Goal: Task Accomplishment & Management: Use online tool/utility

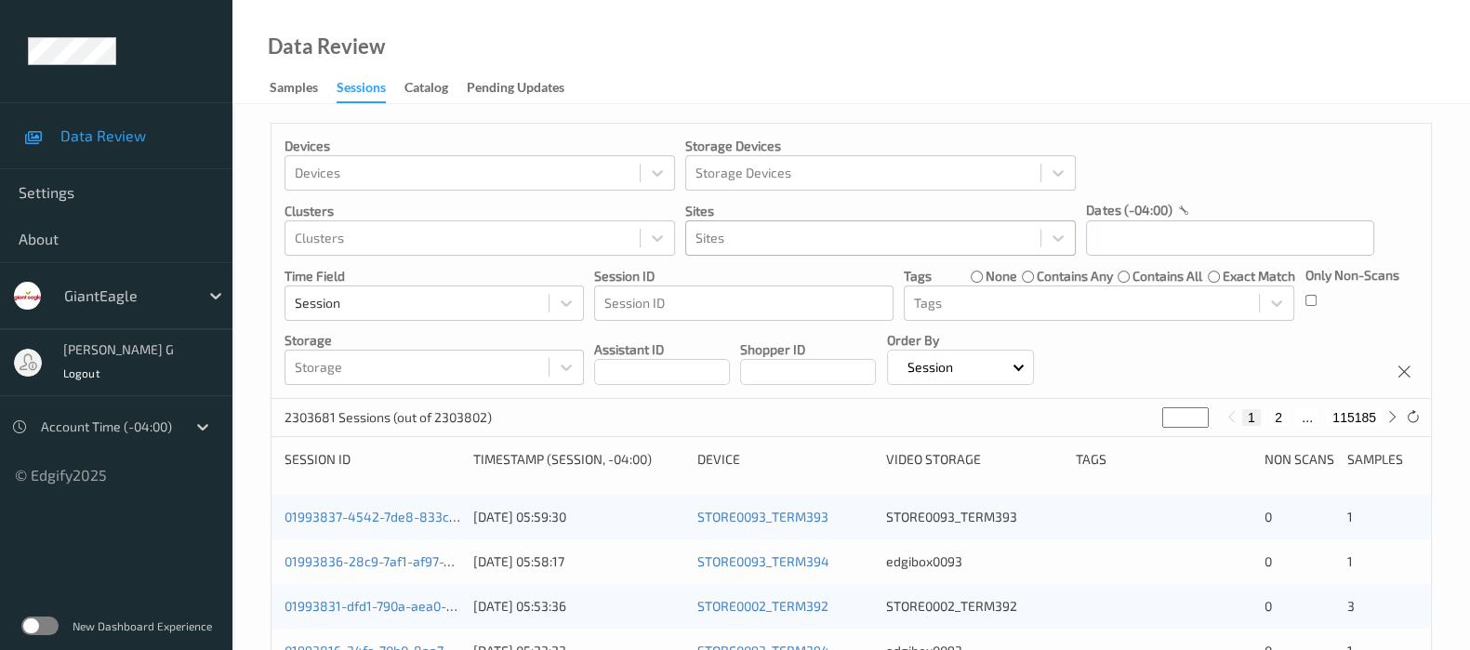
click at [778, 234] on div at bounding box center [863, 238] width 336 height 22
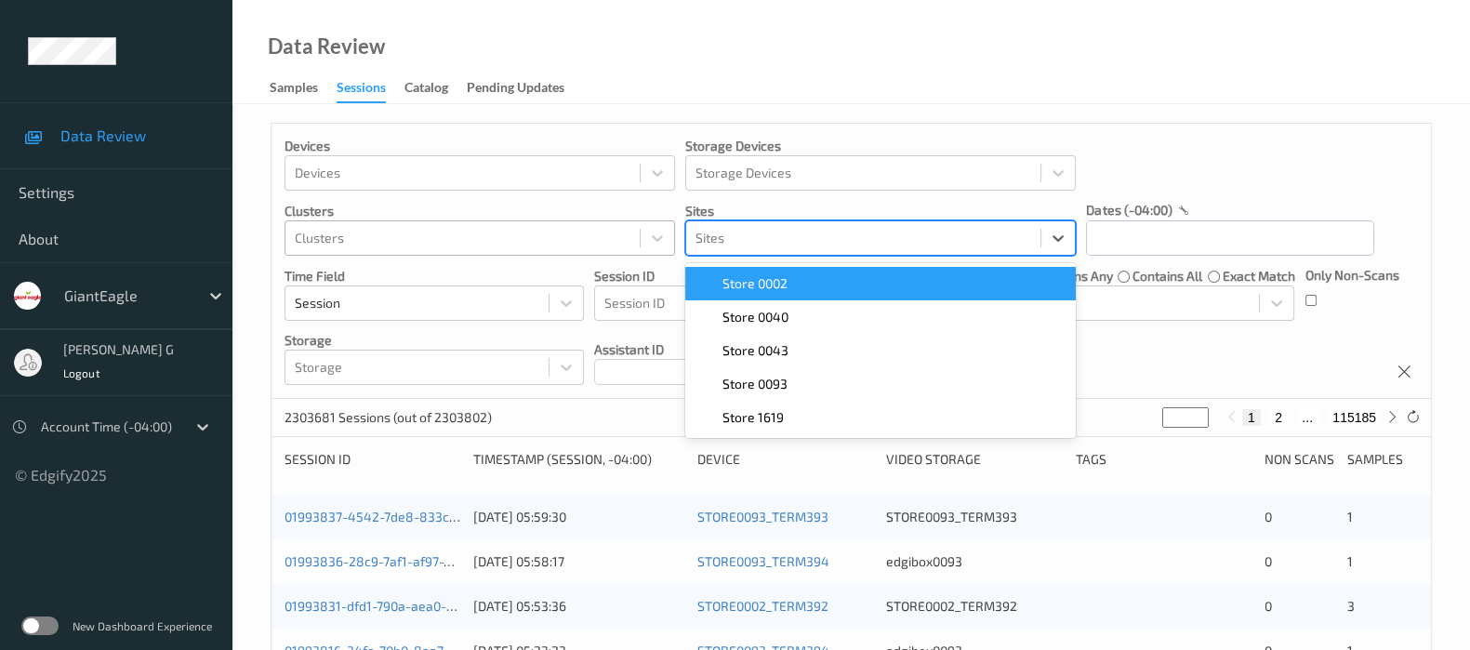
click at [395, 247] on div at bounding box center [463, 238] width 336 height 22
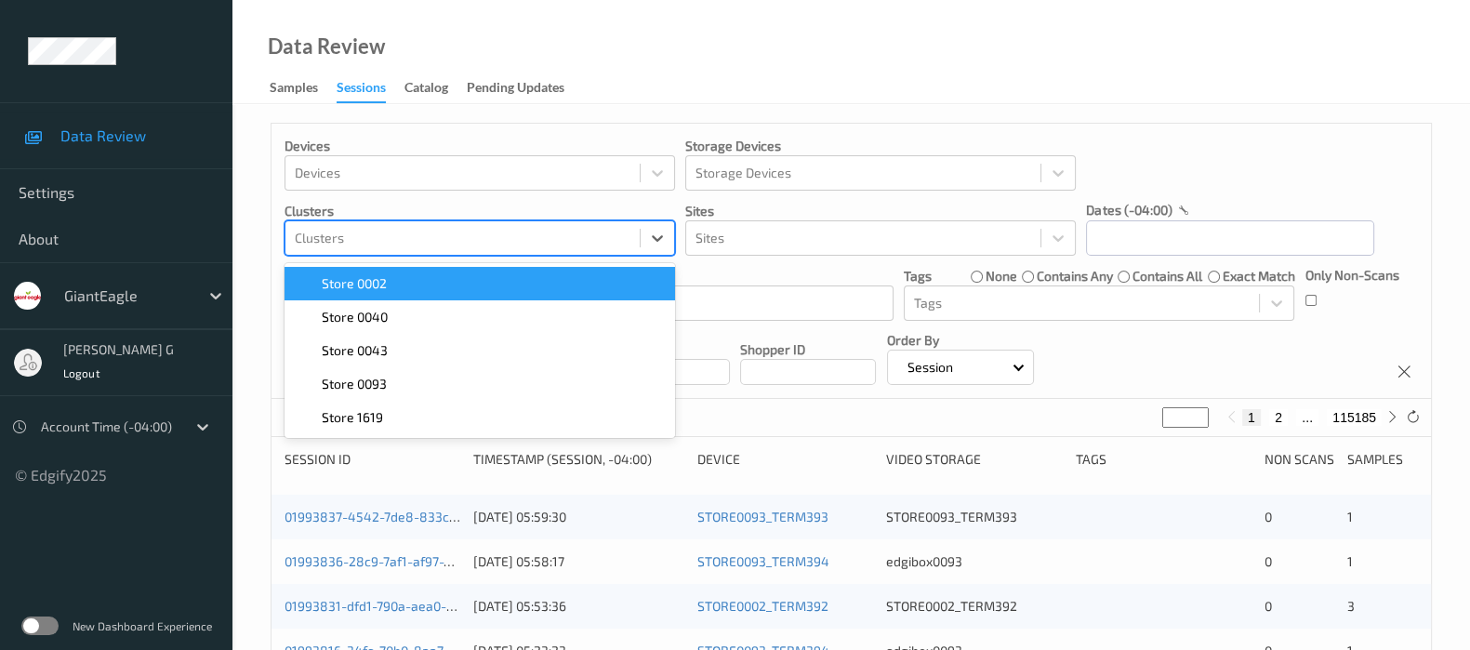
click at [1191, 210] on div "dates (-04:00)" at bounding box center [1230, 210] width 288 height 19
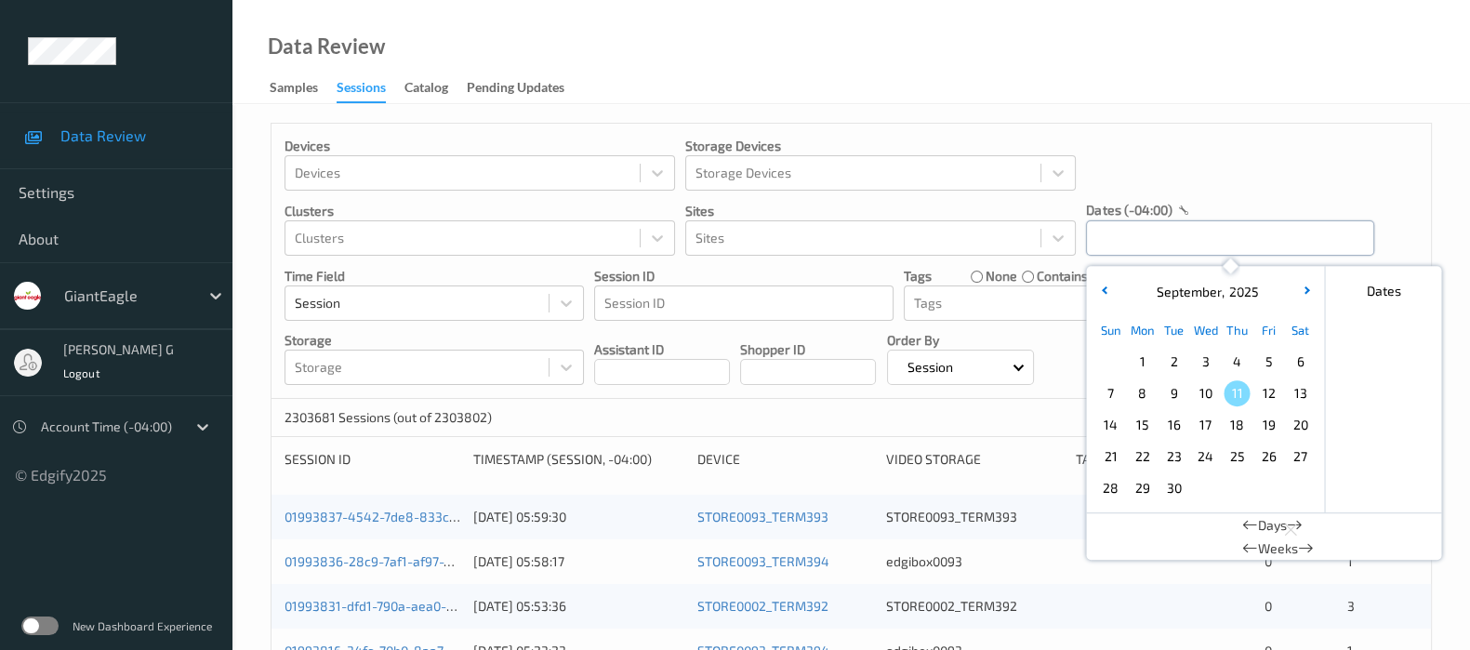
click at [1124, 235] on input "text" at bounding box center [1230, 237] width 288 height 35
click at [1167, 393] on span "9" at bounding box center [1173, 393] width 26 height 26
type input "09/09/2025 00:00 -> 09/09/2025 23:59"
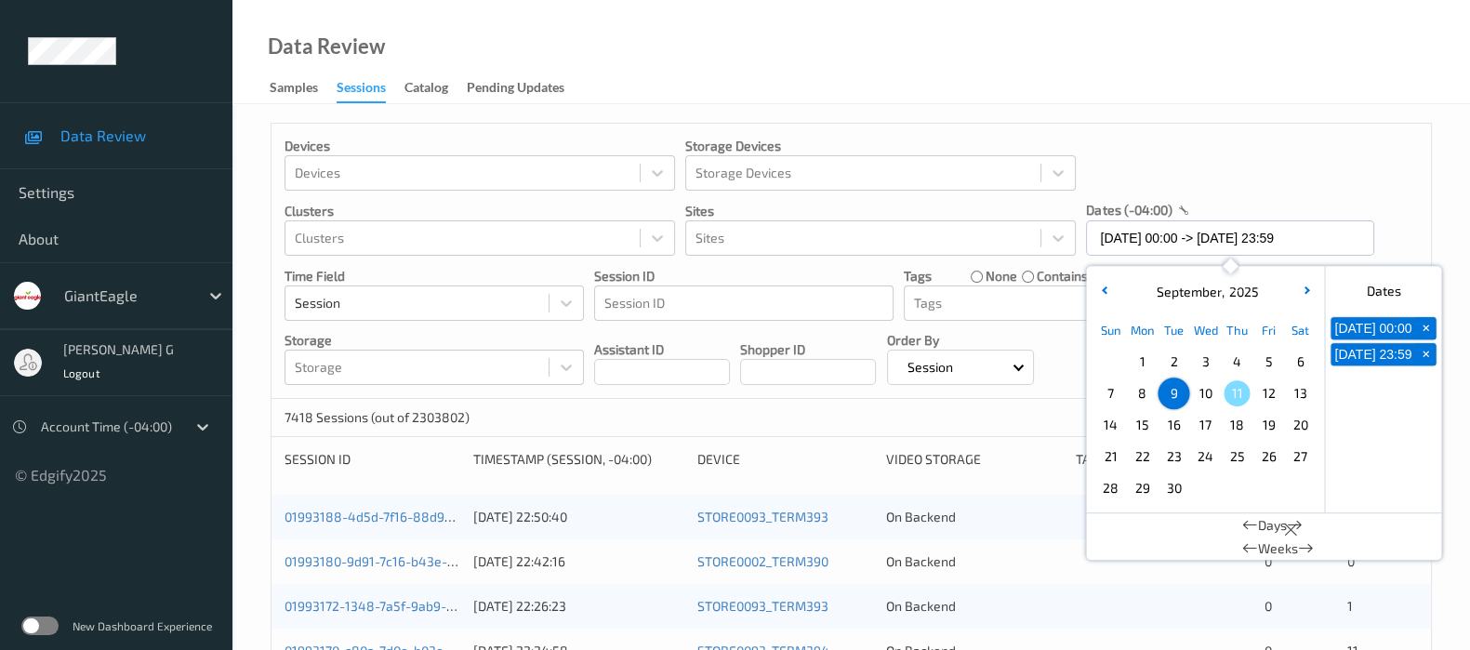
click at [1264, 170] on div "Devices Devices Storage Devices Storage Devices Clusters Clusters Sites Sites d…" at bounding box center [850, 261] width 1159 height 275
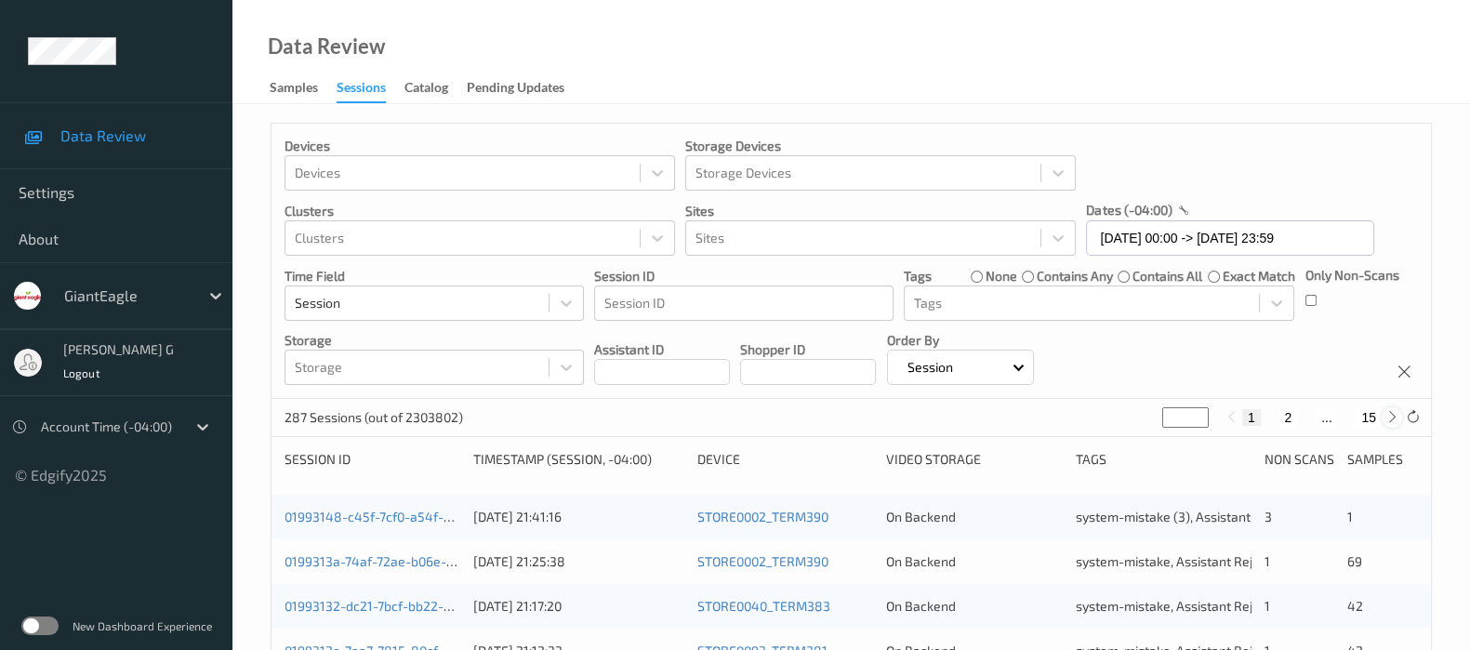
click at [1385, 419] on icon at bounding box center [1392, 417] width 14 height 14
type input "*"
click at [1385, 419] on icon at bounding box center [1392, 417] width 14 height 14
type input "*"
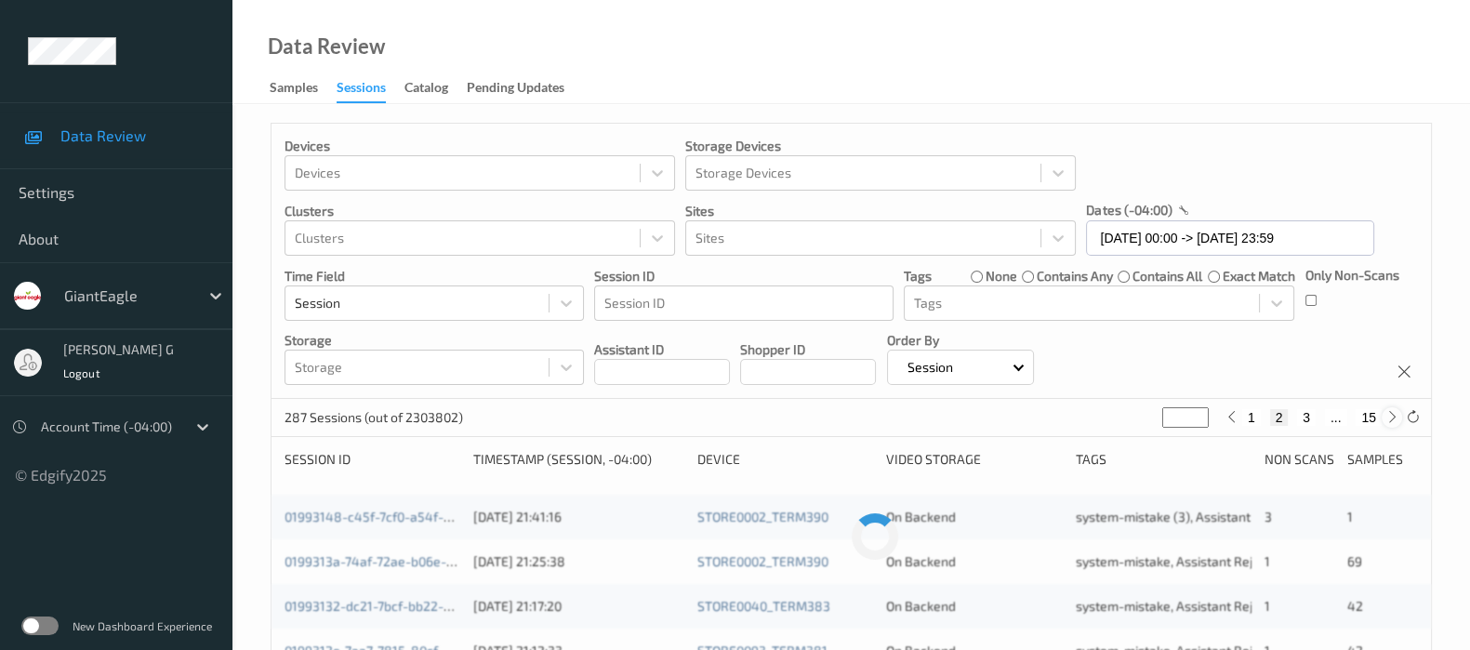
type input "*"
click at [1385, 419] on icon at bounding box center [1392, 417] width 14 height 14
type input "*"
click at [1385, 419] on icon at bounding box center [1392, 417] width 14 height 14
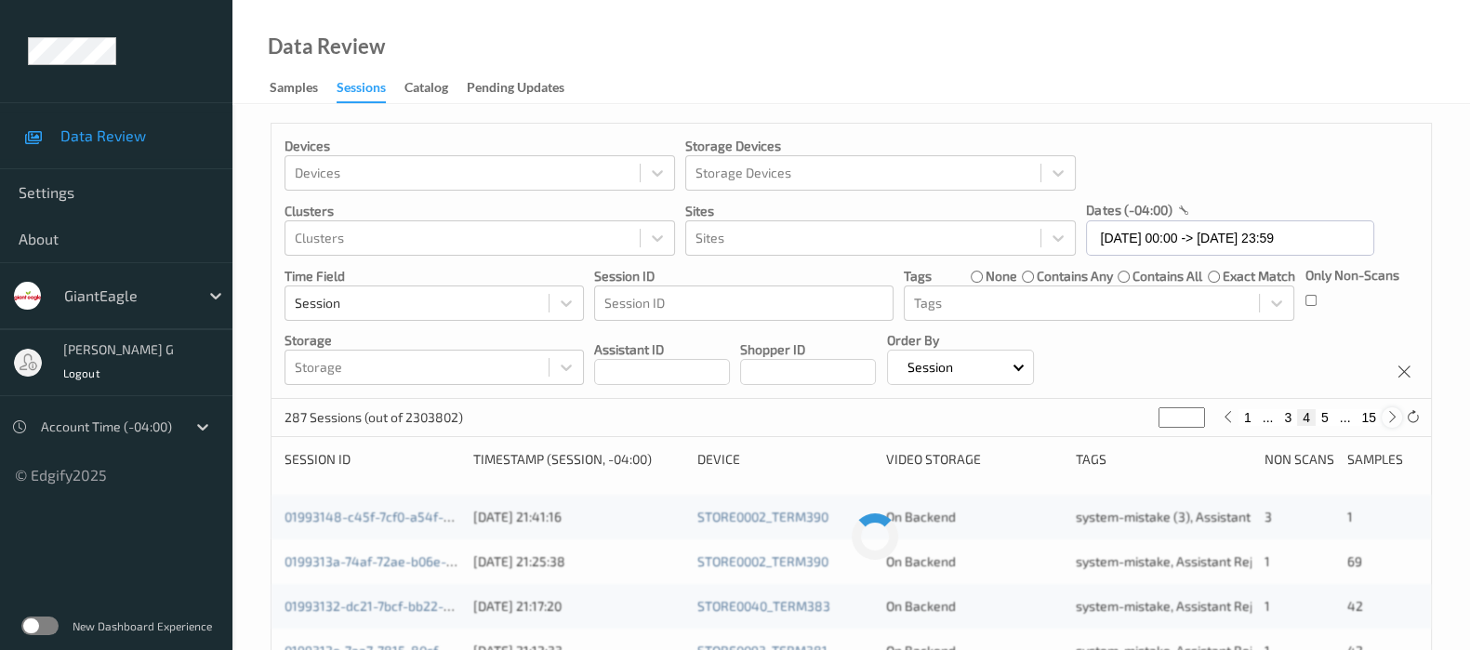
type input "*"
click at [1385, 419] on icon at bounding box center [1392, 417] width 14 height 14
type input "*"
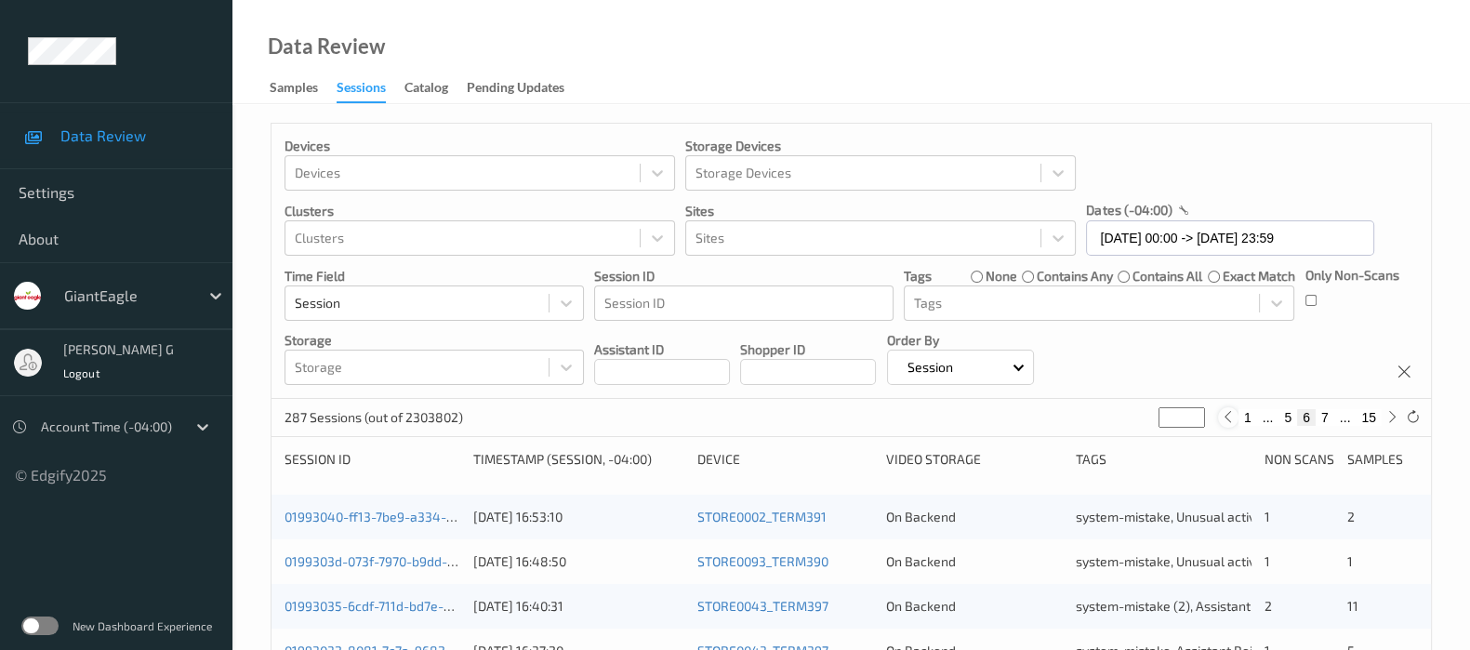
click at [1234, 417] on icon at bounding box center [1228, 417] width 14 height 14
type input "*"
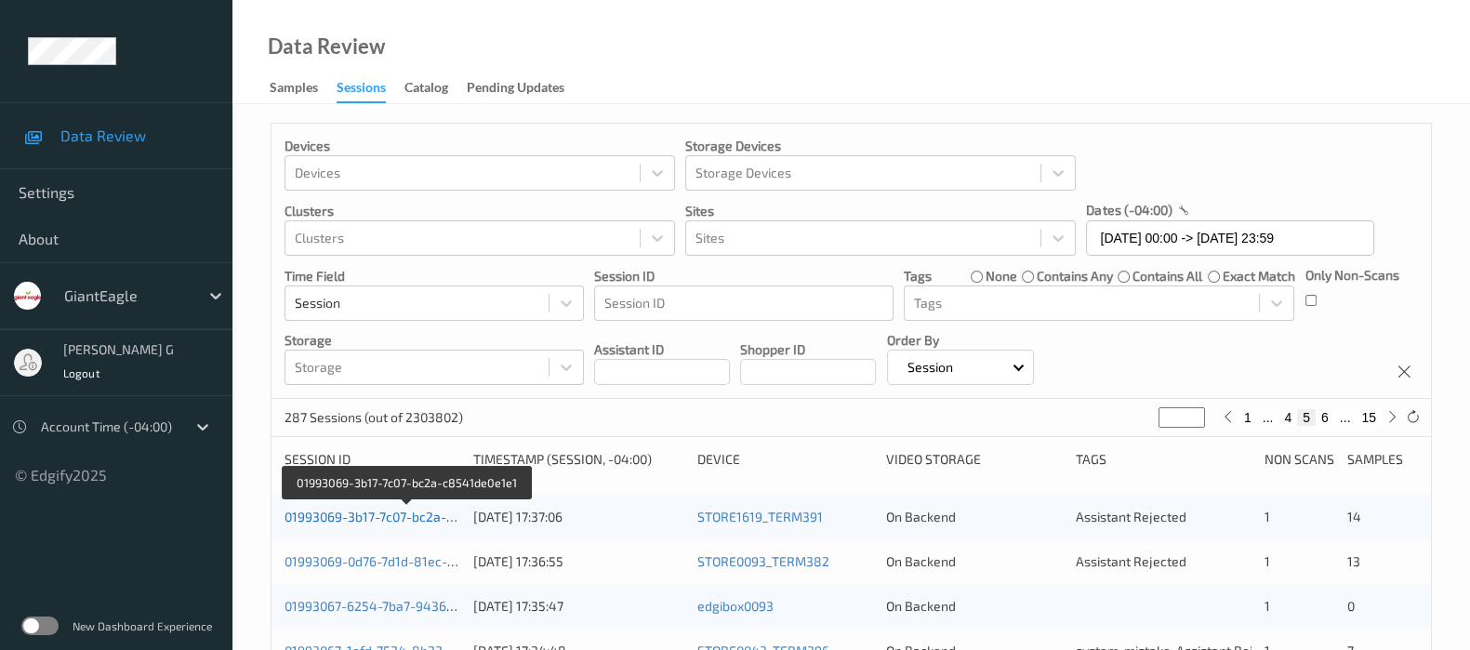
click at [376, 515] on link "01993069-3b17-7c07-bc2a-c8541de0e1e1" at bounding box center [407, 516] width 246 height 16
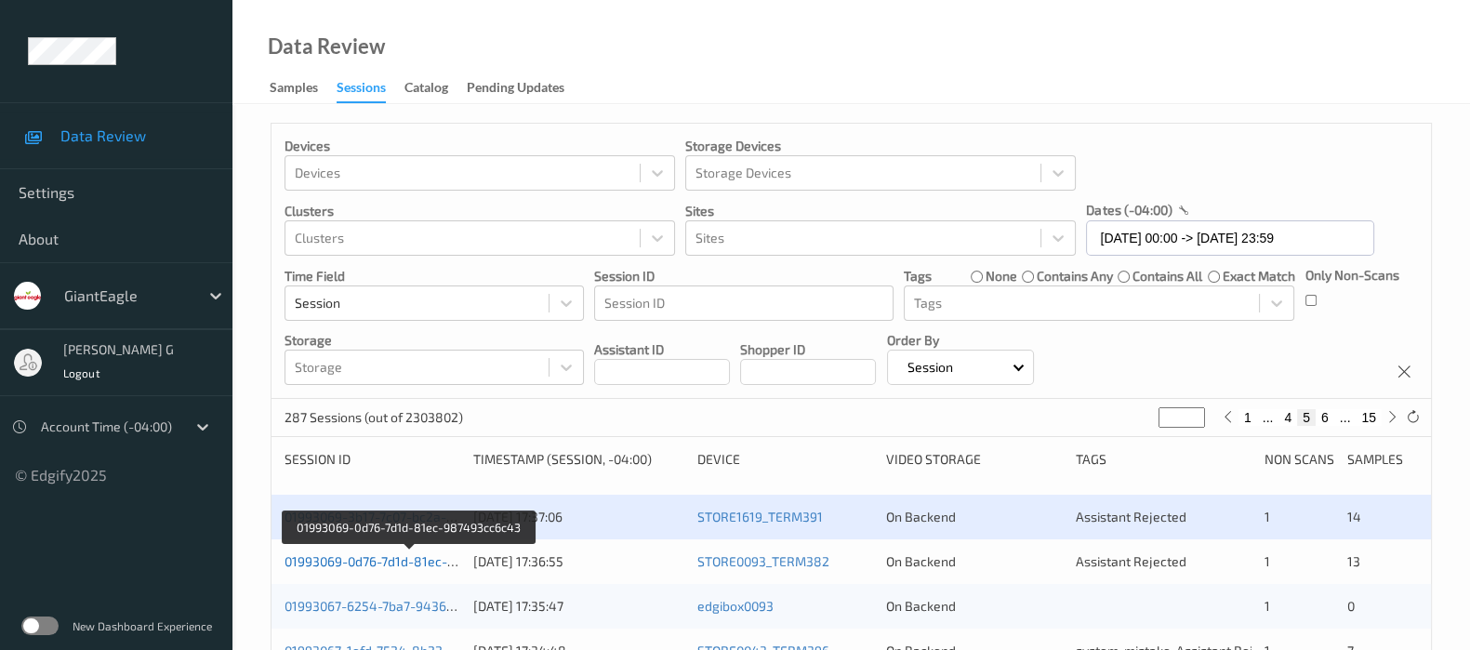
click at [350, 560] on link "01993069-0d76-7d1d-81ec-987493cc6c43" at bounding box center [409, 561] width 251 height 16
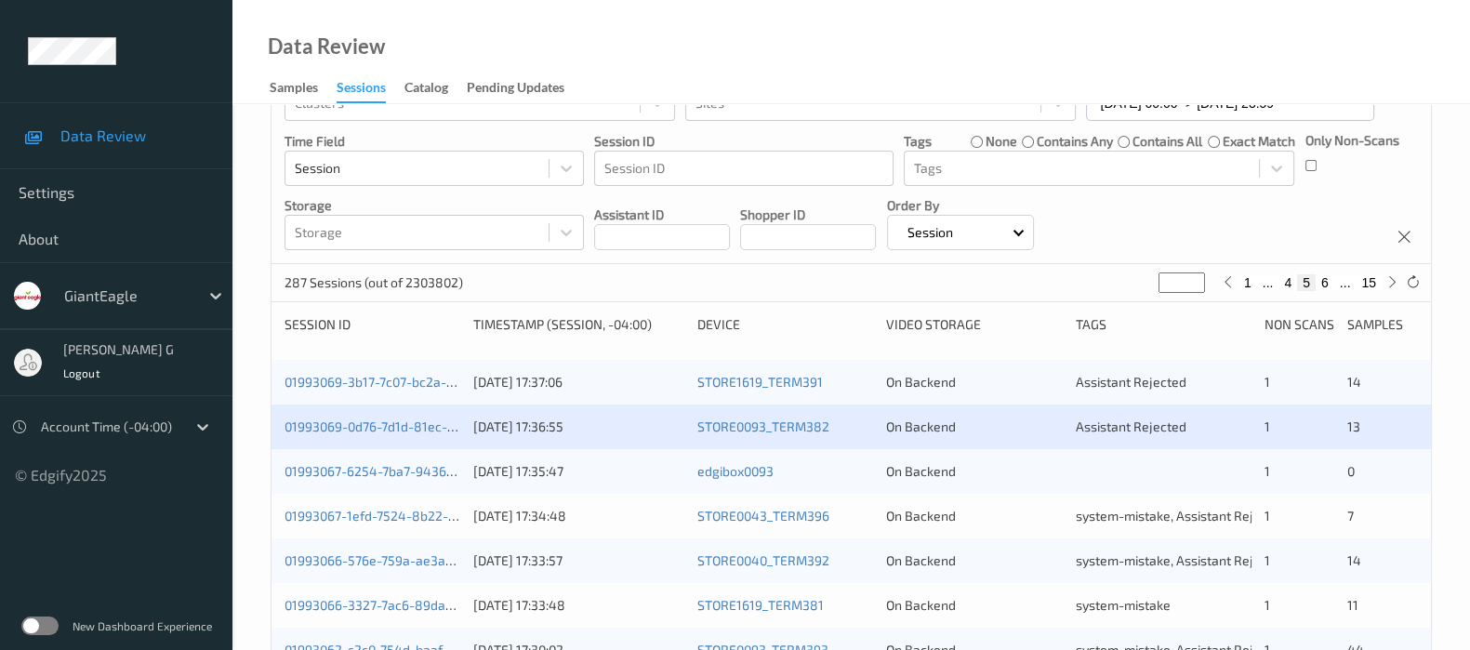
scroll to position [231, 0]
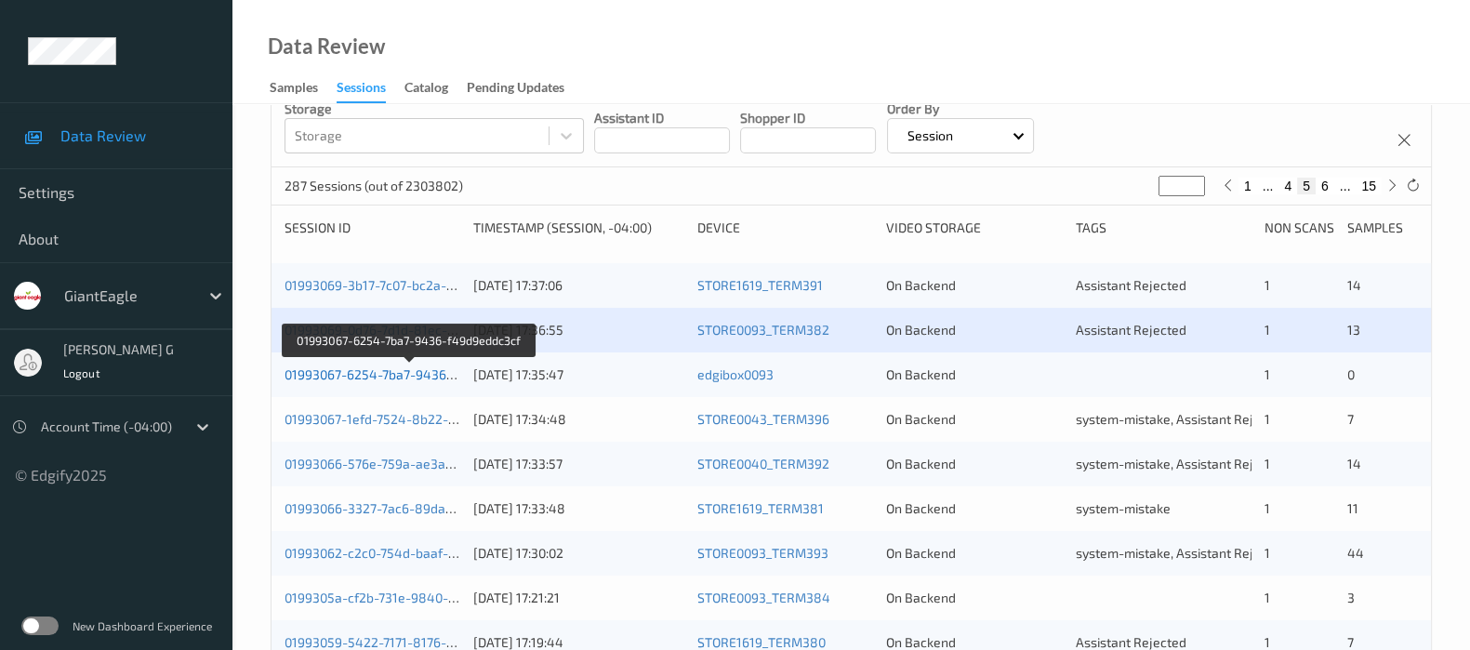
click at [314, 369] on link "01993067-6254-7ba7-9436-f49d9eddc3cf" at bounding box center [409, 374] width 250 height 16
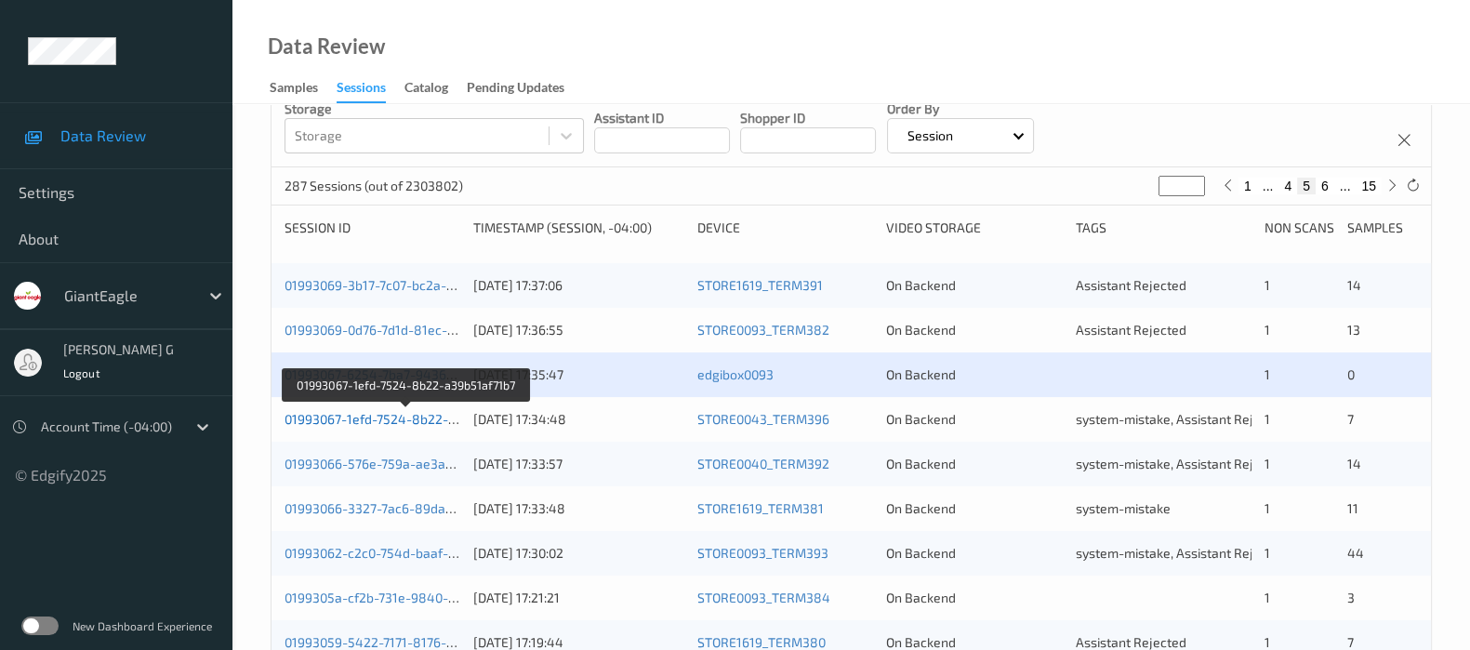
click at [339, 423] on link "01993067-1efd-7524-8b22-a39b51af71b7" at bounding box center [406, 419] width 244 height 16
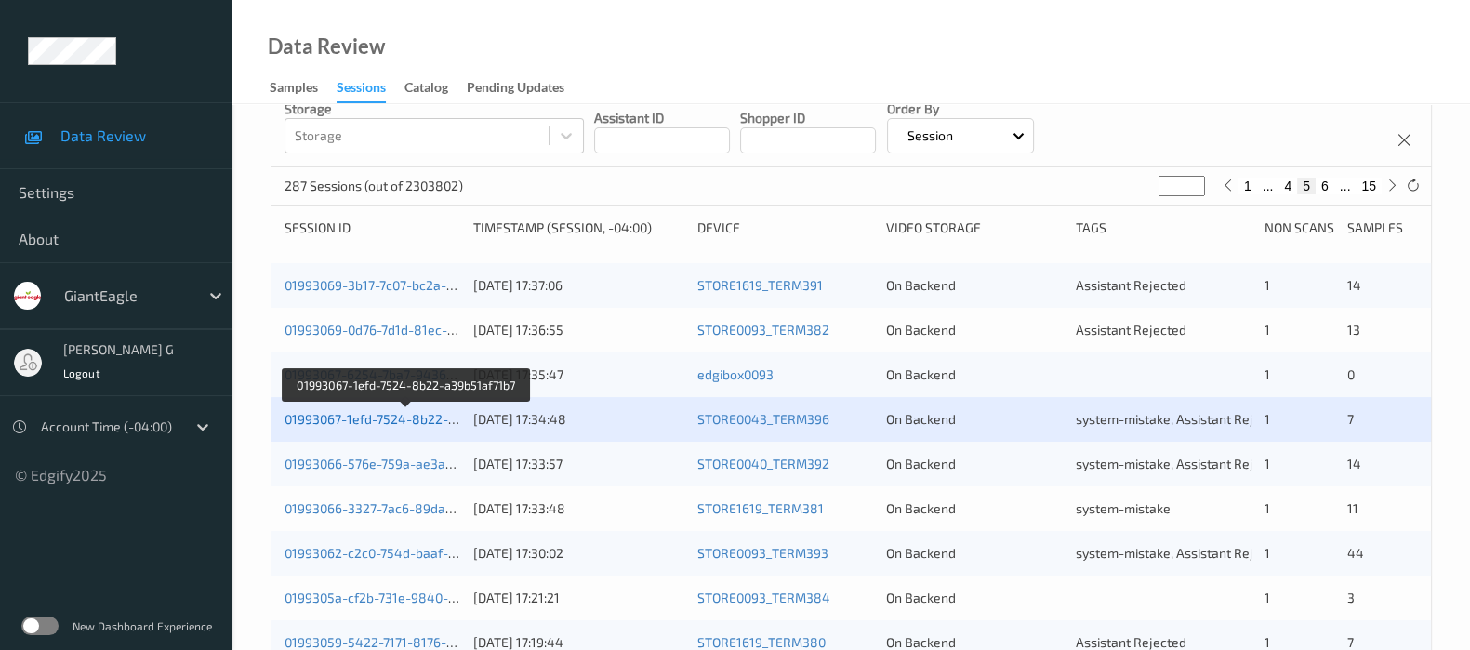
click at [381, 416] on link "01993067-1efd-7524-8b22-a39b51af71b7" at bounding box center [406, 419] width 244 height 16
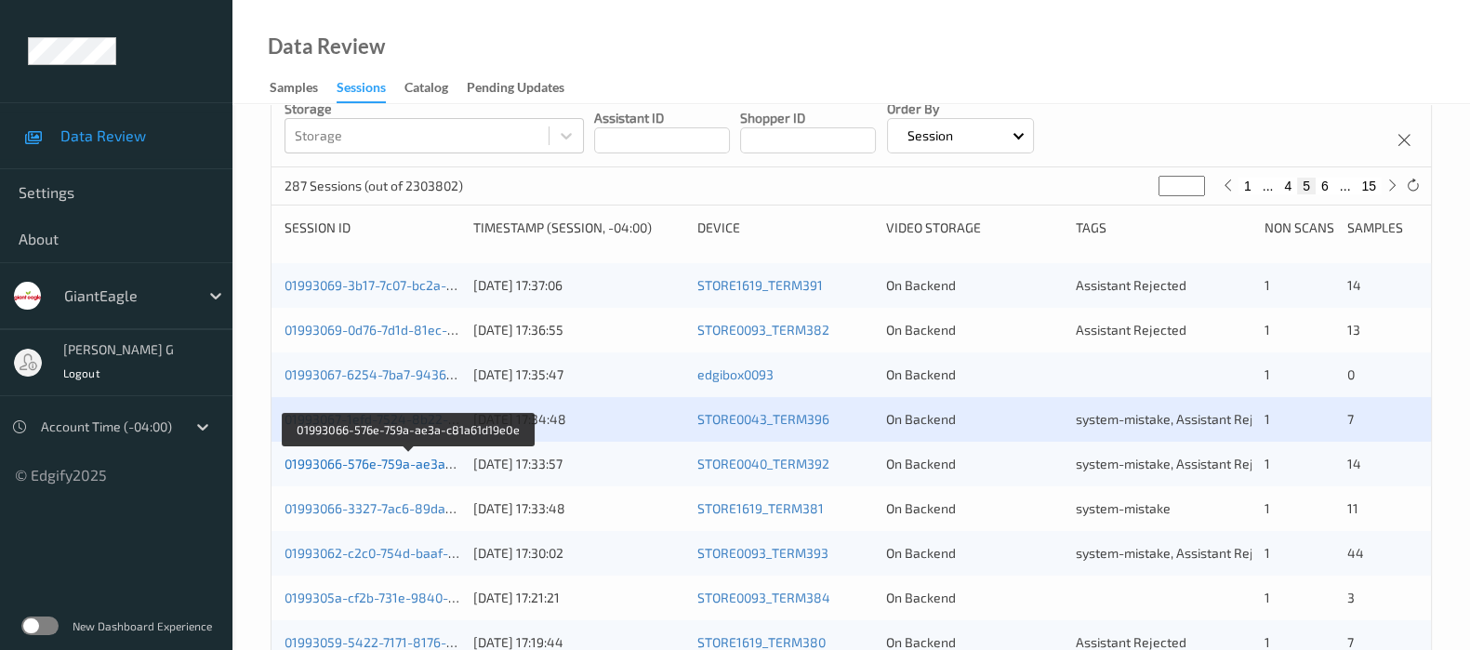
click at [350, 456] on link "01993066-576e-759a-ae3a-c81a61d19e0e" at bounding box center [409, 464] width 250 height 16
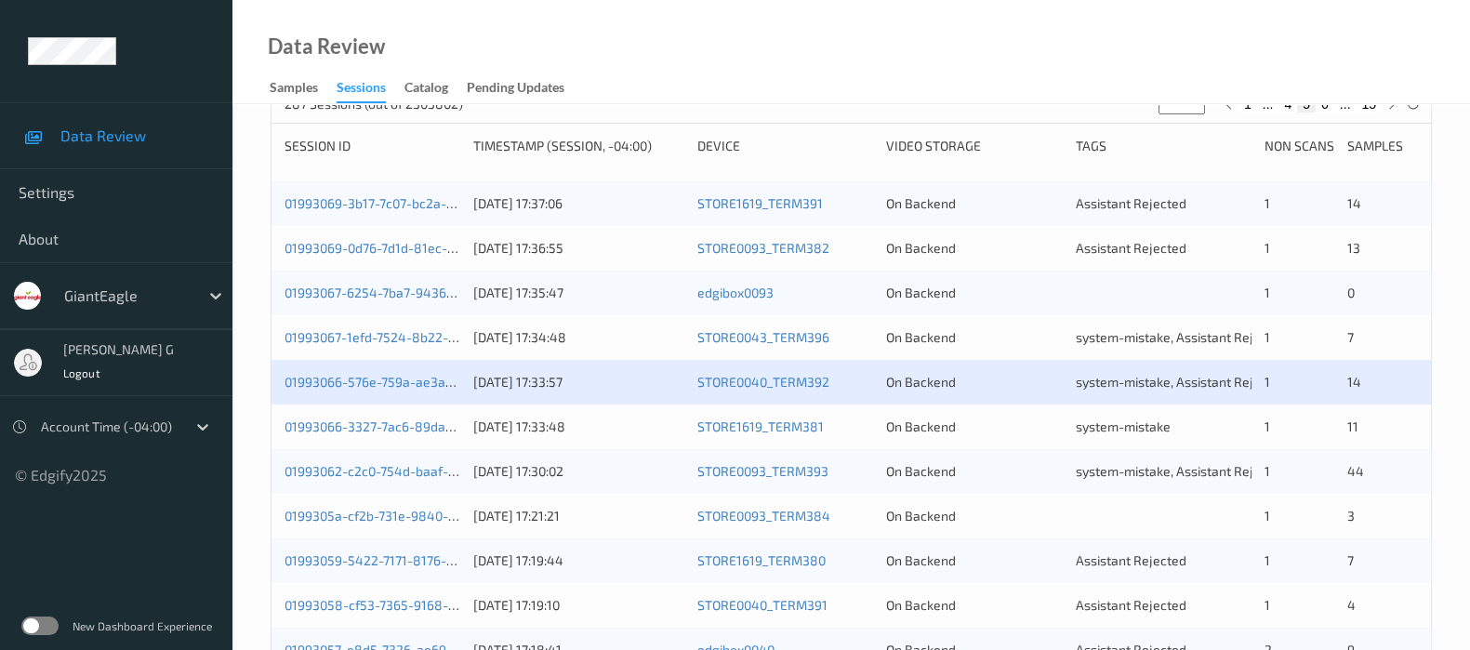
scroll to position [349, 0]
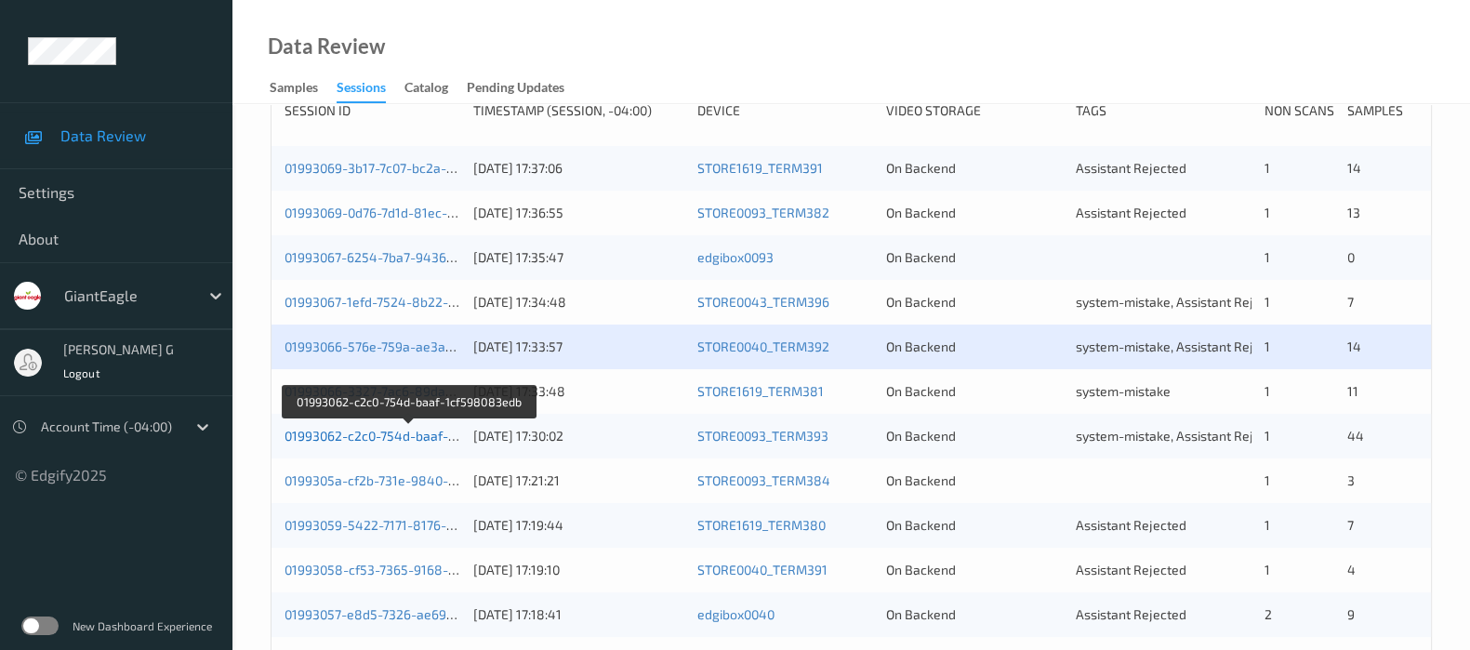
click at [387, 429] on link "01993062-c2c0-754d-baaf-1cf598083edb" at bounding box center [408, 436] width 249 height 16
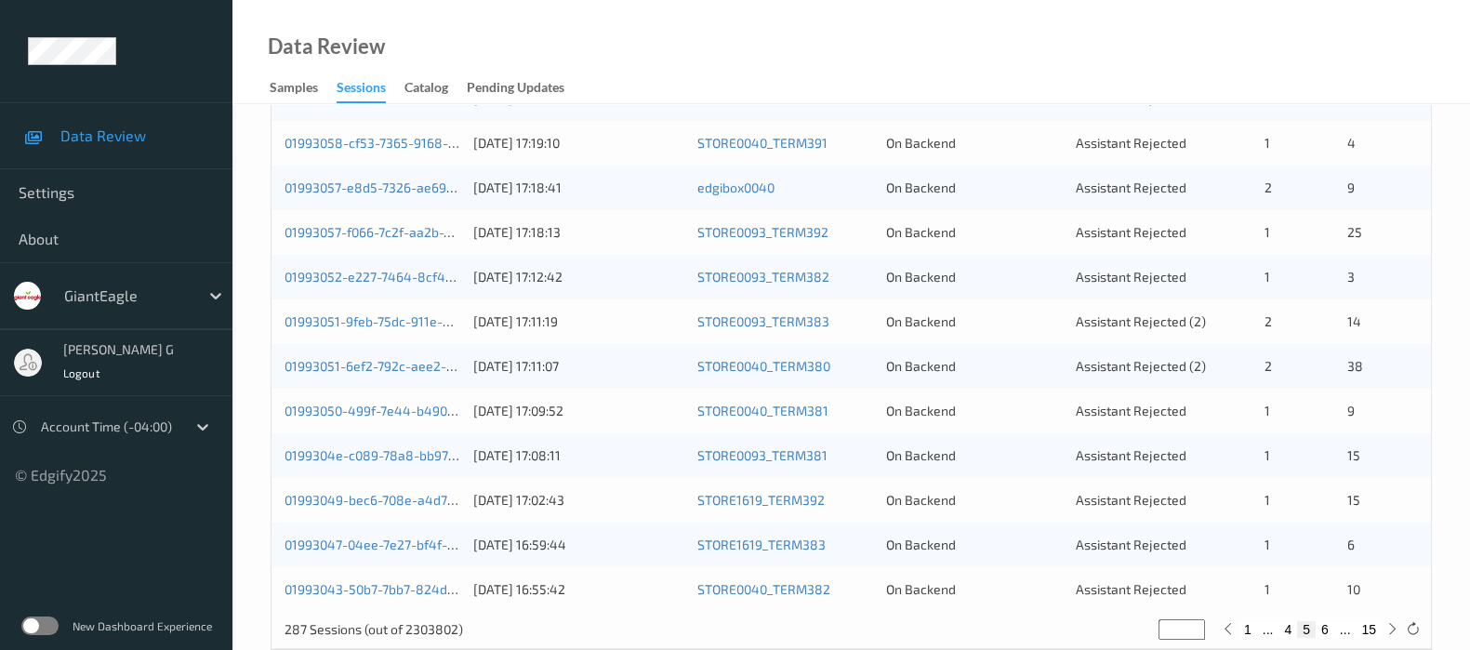
scroll to position [811, 0]
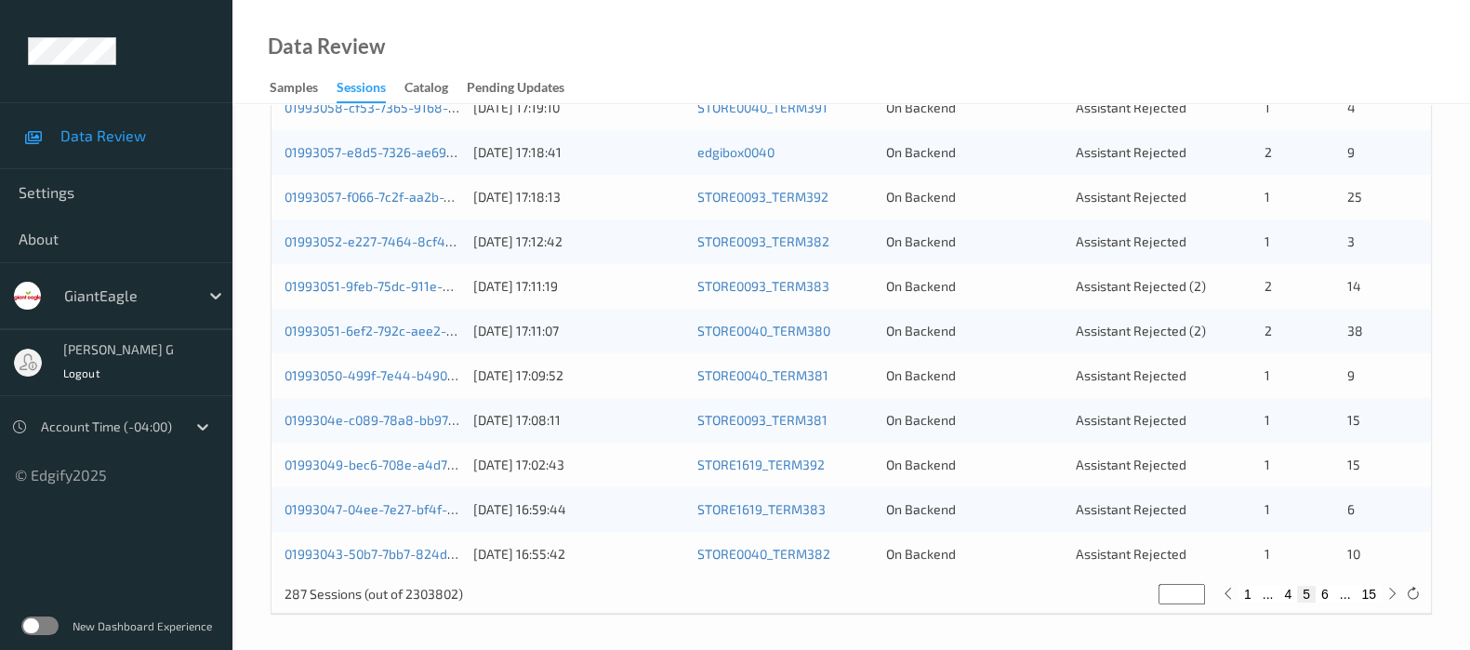
click at [601, 30] on div "Data Review Samples Sessions Catalog Pending Updates" at bounding box center [850, 52] width 1237 height 104
click at [894, 60] on div "Data Review Samples Sessions Catalog Pending Updates" at bounding box center [850, 52] width 1237 height 104
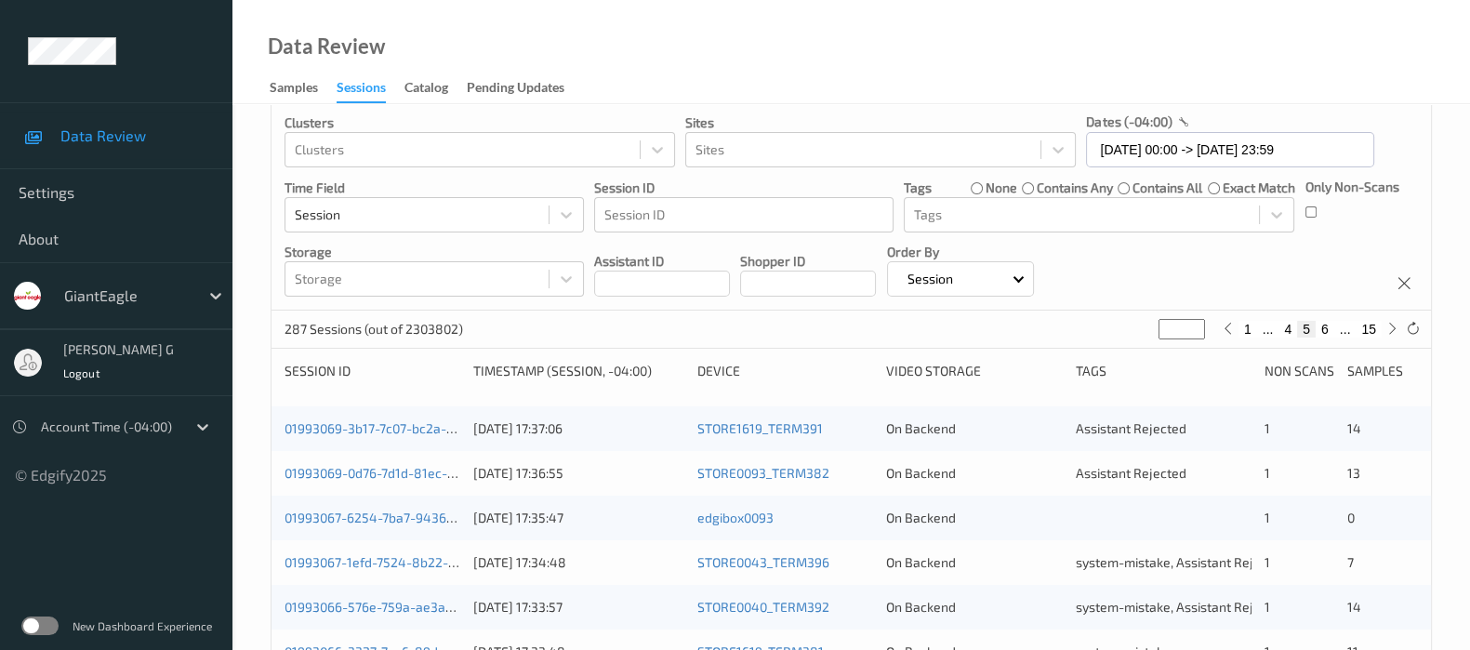
scroll to position [0, 0]
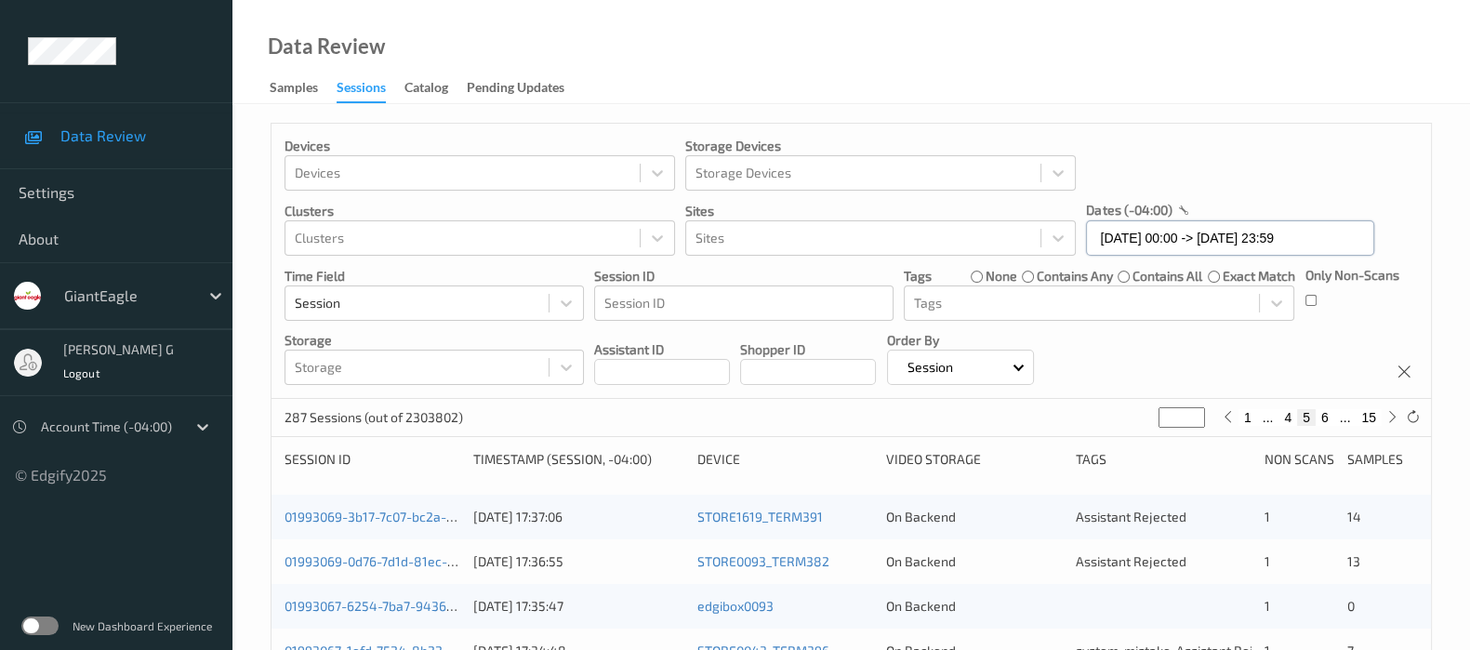
click at [1149, 239] on input "09/09/2025 00:00 -> 09/09/2025 23:59" at bounding box center [1230, 237] width 288 height 35
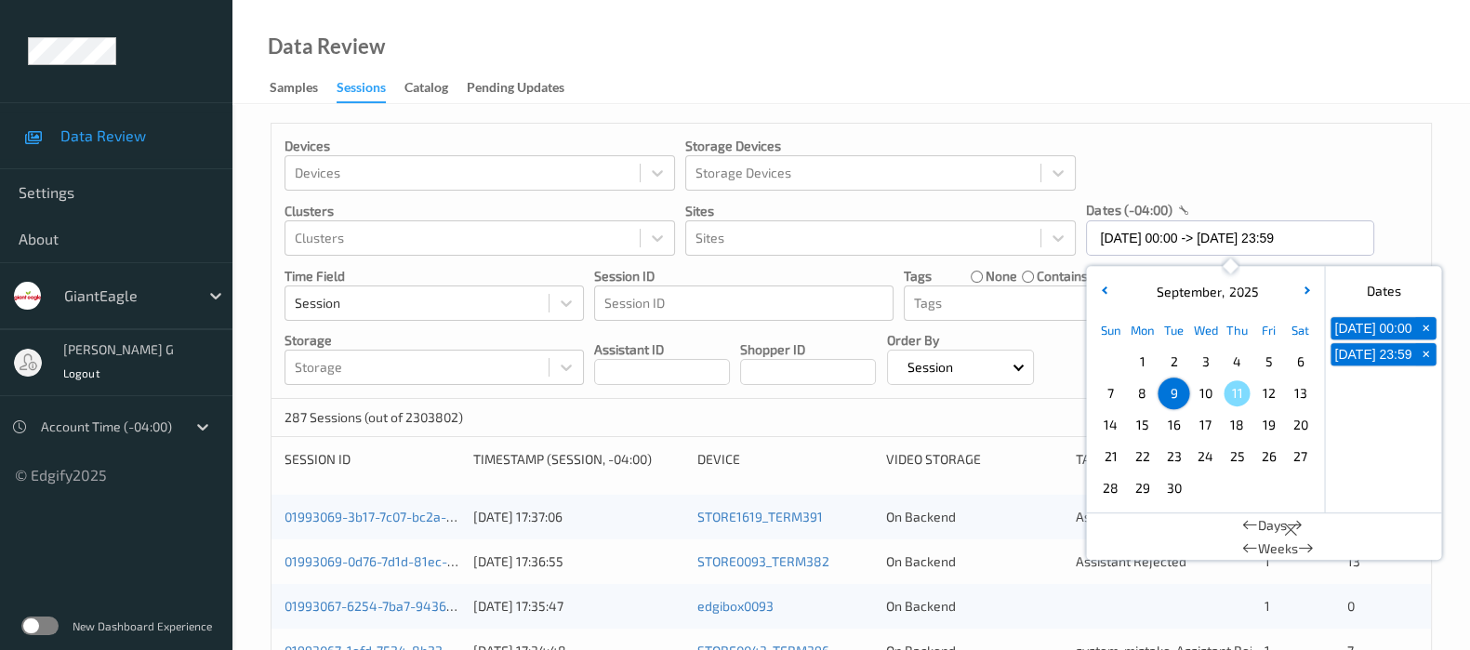
click at [1171, 392] on span "9" at bounding box center [1173, 393] width 26 height 26
type input "09/09/2025 00:00"
type input "*"
click at [1171, 392] on span "9" at bounding box center [1173, 393] width 26 height 26
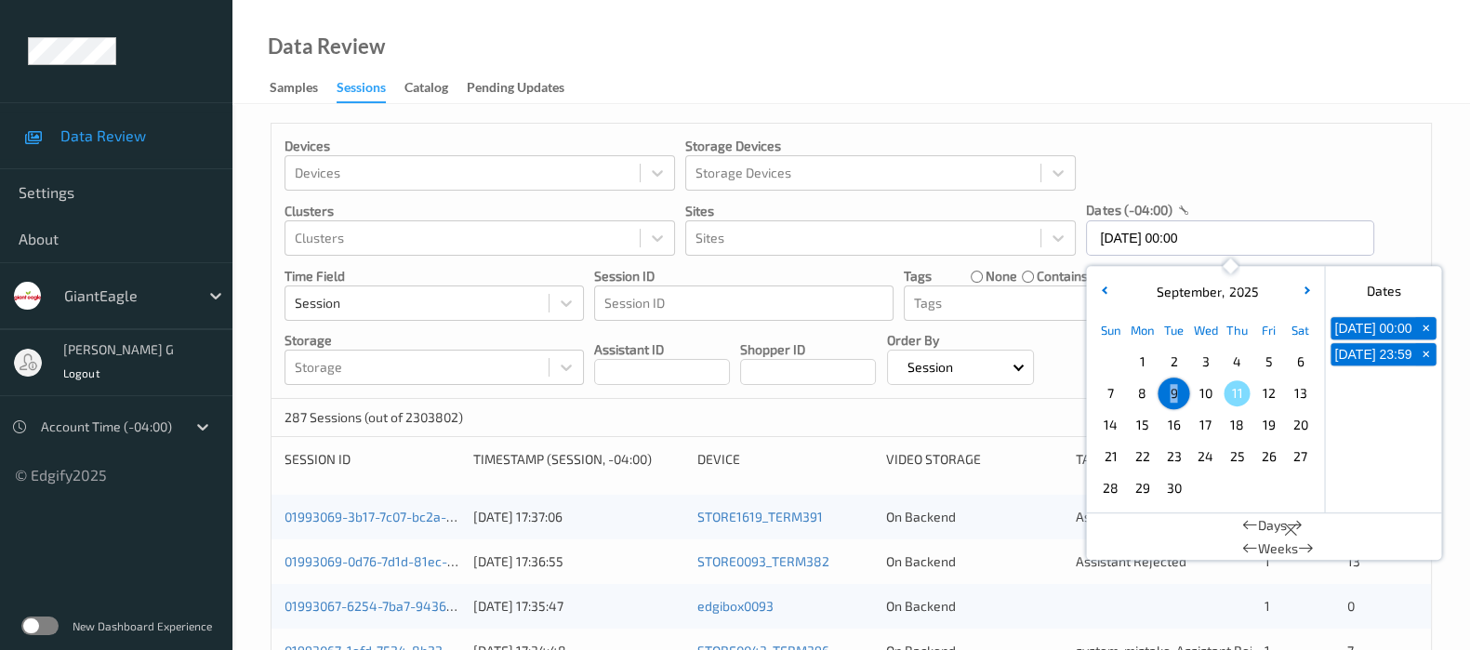
type input "09/09/2025 00:00 -> 09/09/2025 23:59"
click at [1341, 46] on div "Data Review Samples Sessions Catalog Pending Updates" at bounding box center [850, 52] width 1237 height 104
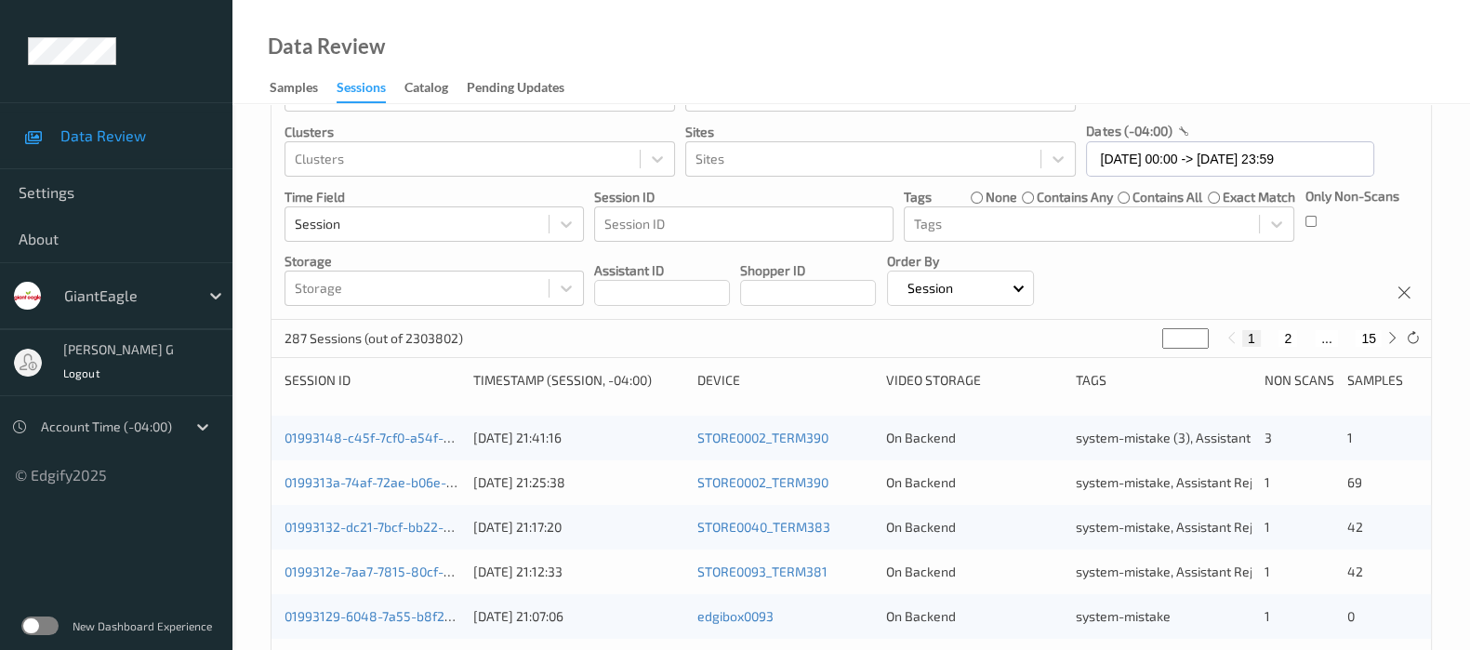
scroll to position [115, 0]
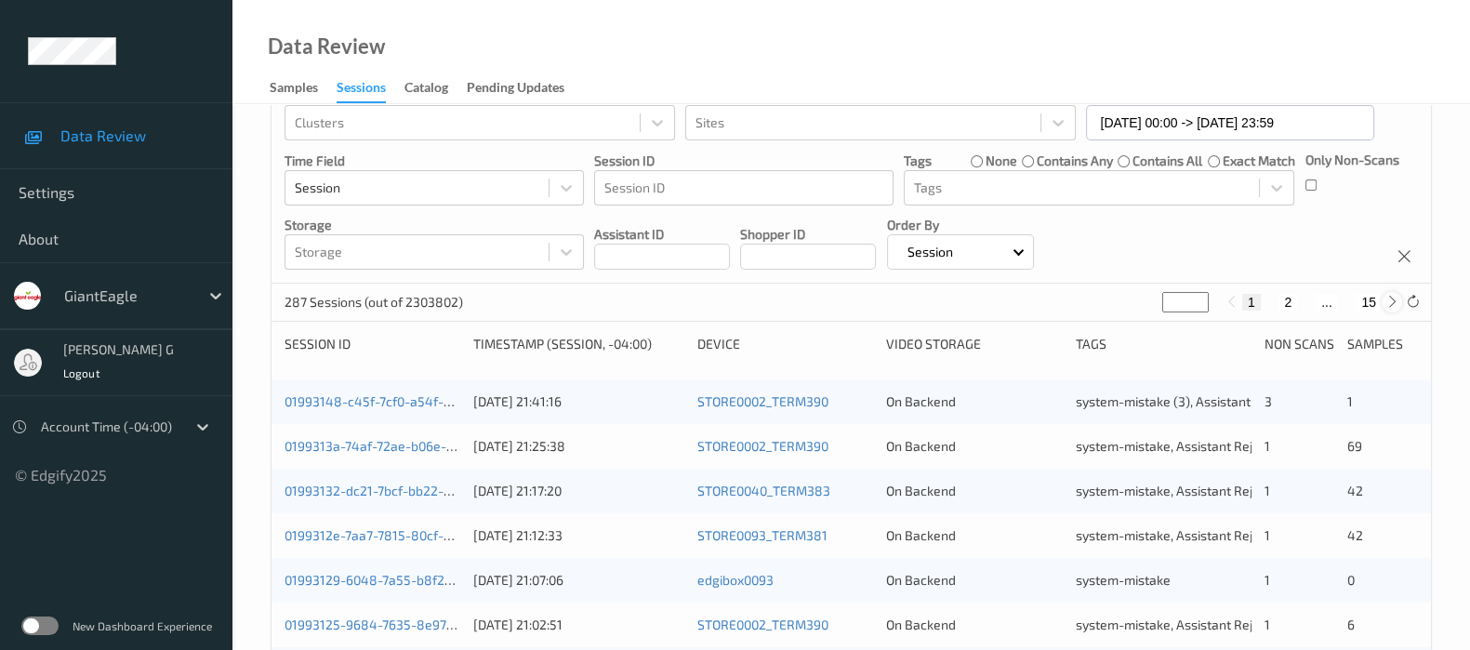
click at [1390, 300] on icon at bounding box center [1392, 302] width 14 height 14
type input "*"
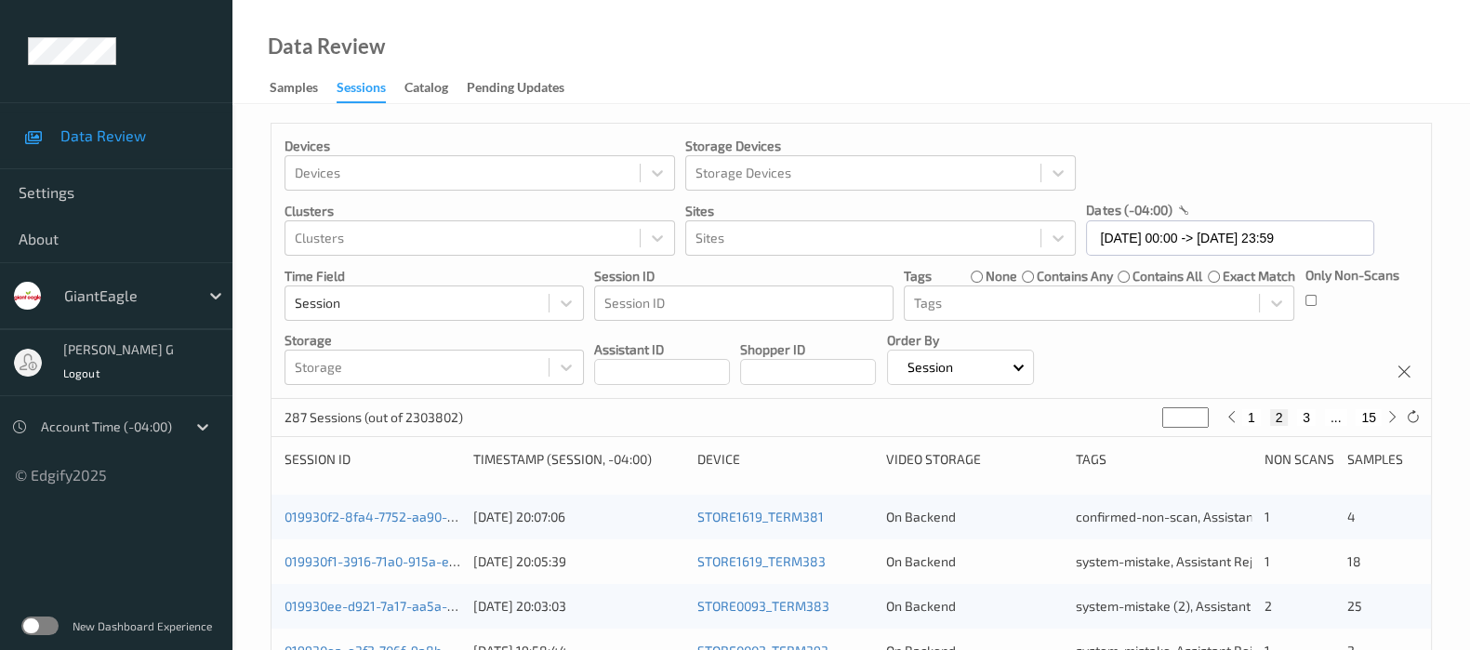
click at [1306, 416] on button "3" at bounding box center [1306, 417] width 19 height 17
type input "*"
click at [1312, 414] on button "4" at bounding box center [1317, 417] width 19 height 17
type input "*"
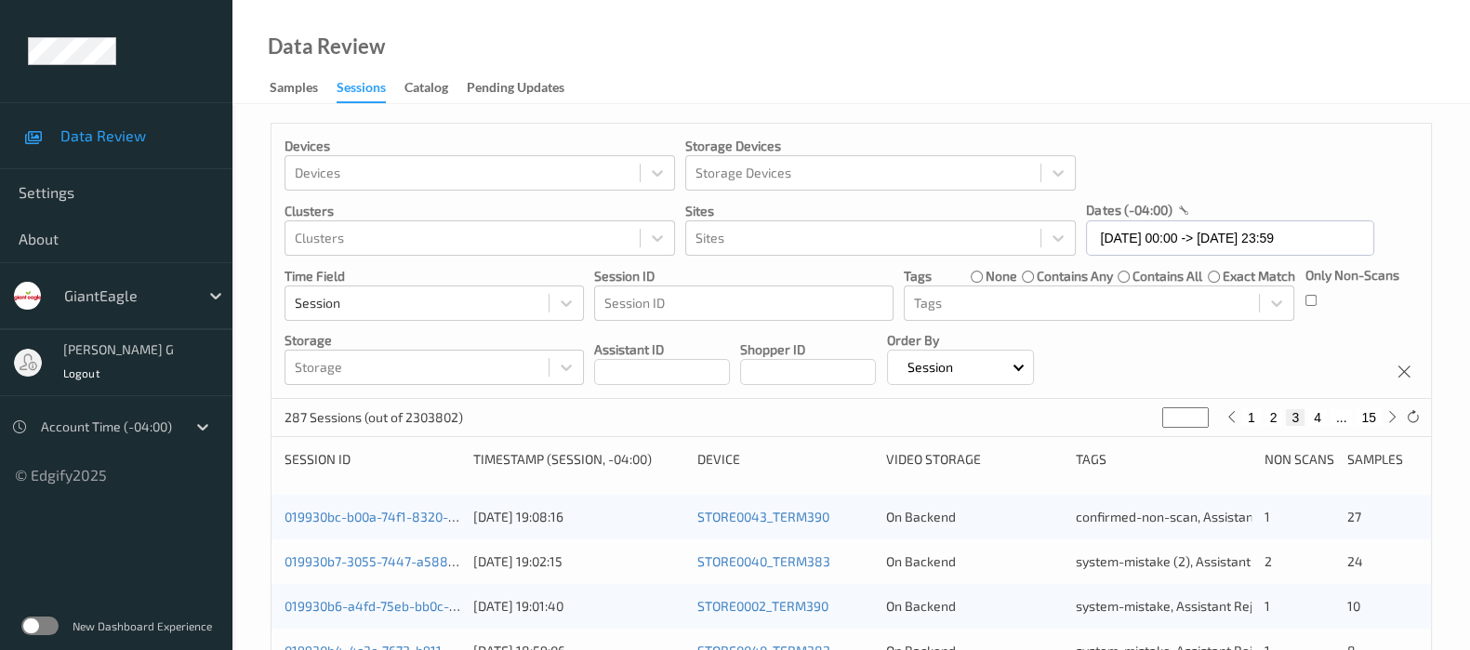
type input "*"
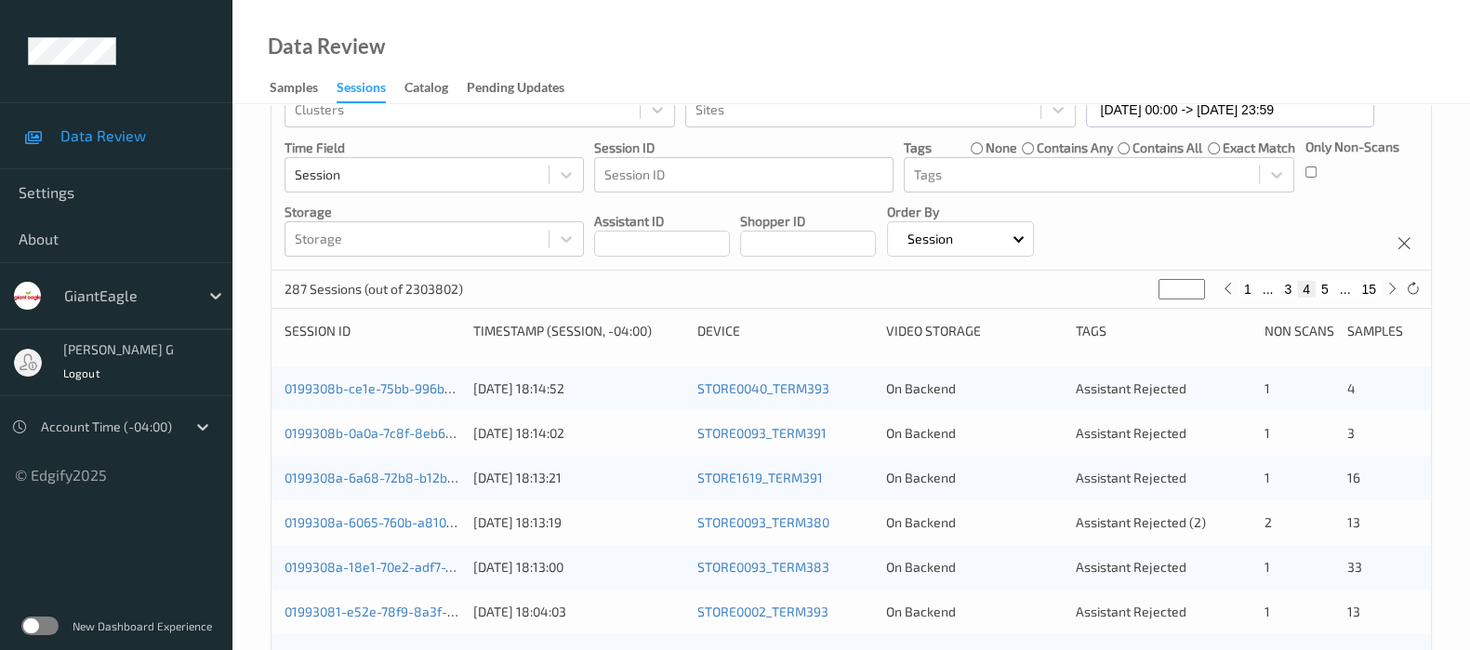
scroll to position [115, 0]
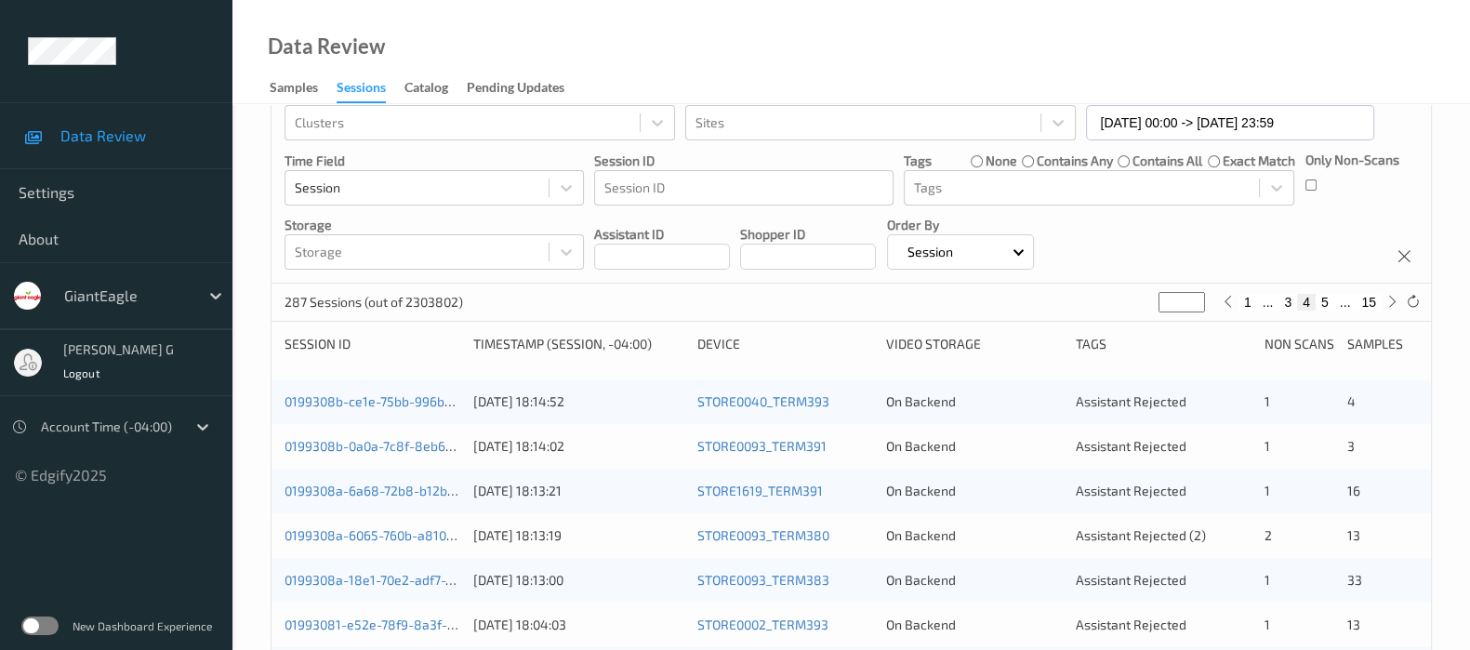
click at [1324, 304] on button "5" at bounding box center [1324, 302] width 19 height 17
type input "*"
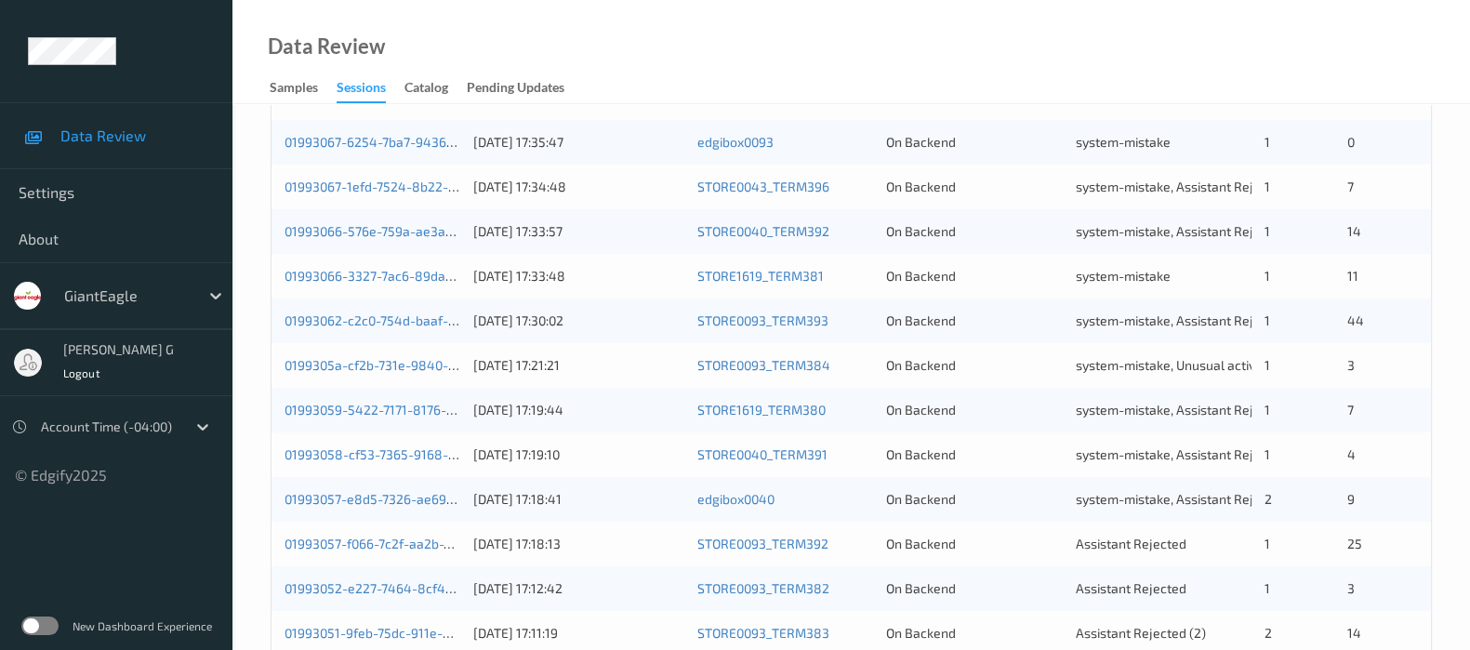
scroll to position [231, 0]
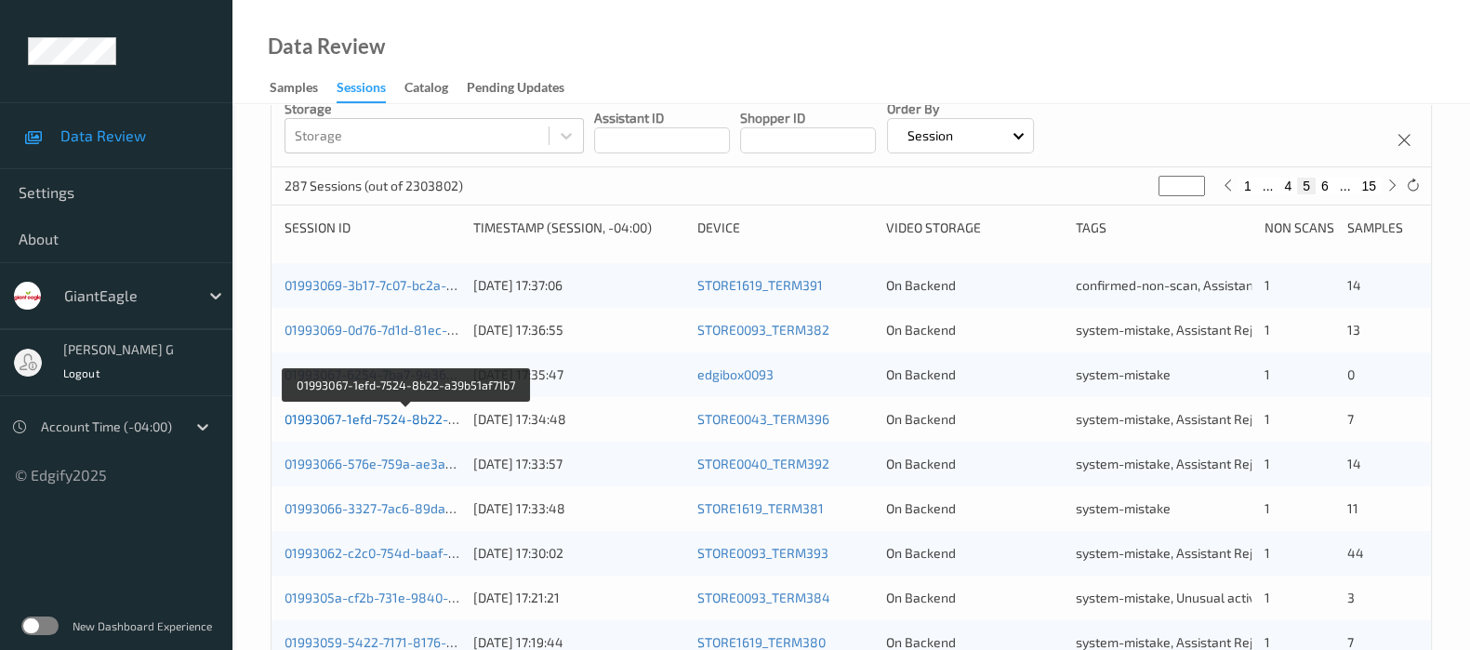
click at [303, 416] on link "01993067-1efd-7524-8b22-a39b51af71b7" at bounding box center [406, 419] width 244 height 16
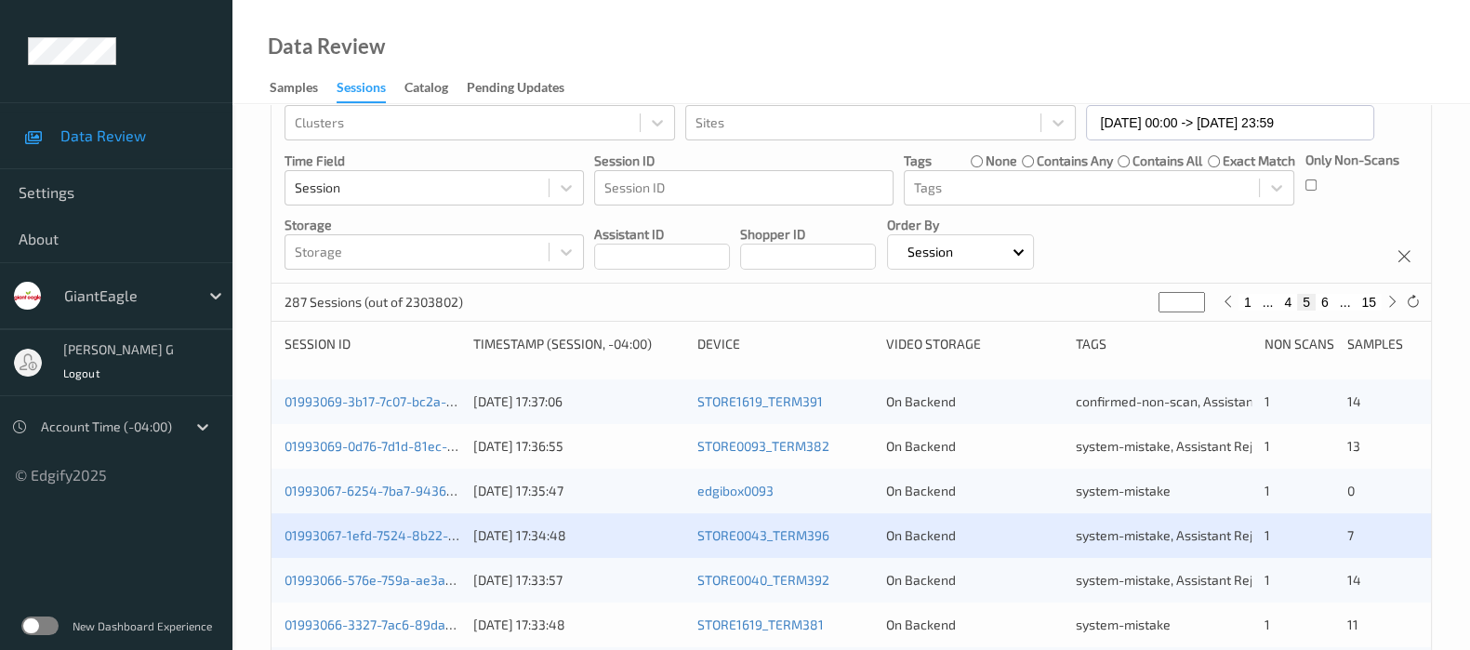
scroll to position [231, 0]
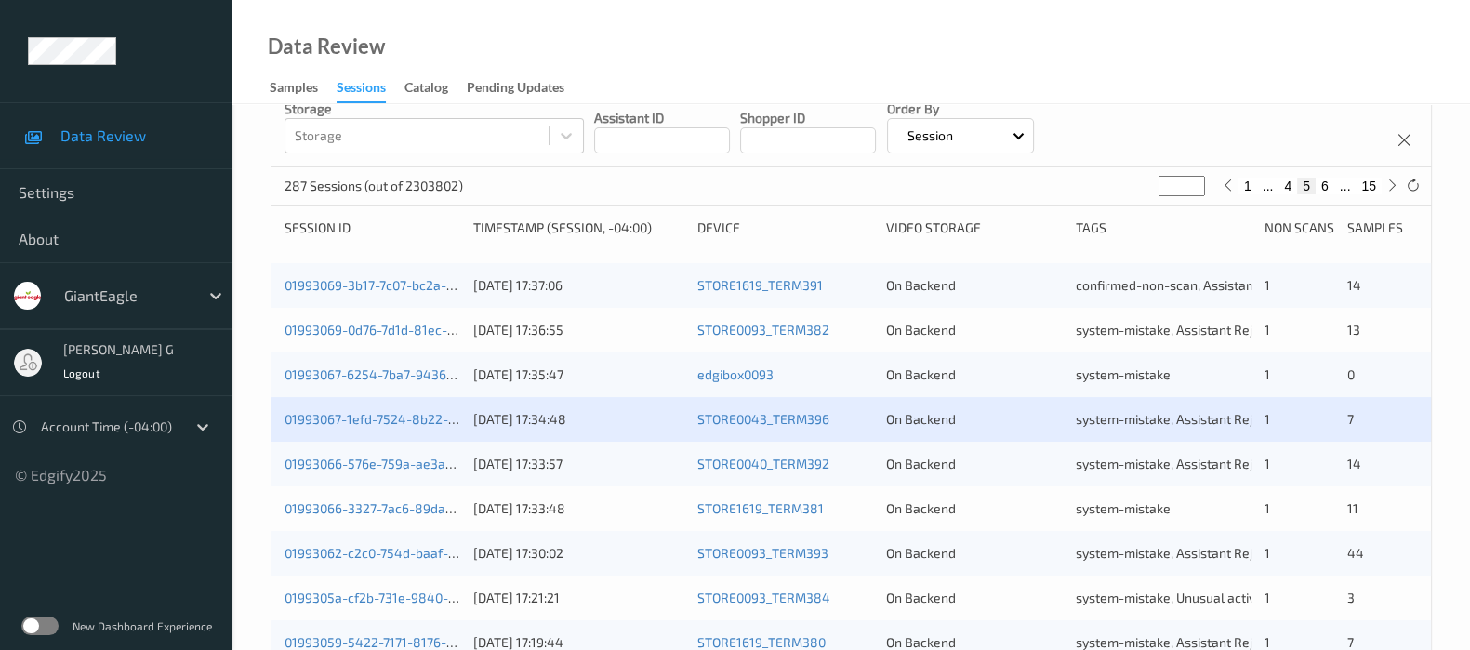
click at [1299, 369] on div "1" at bounding box center [1299, 374] width 71 height 19
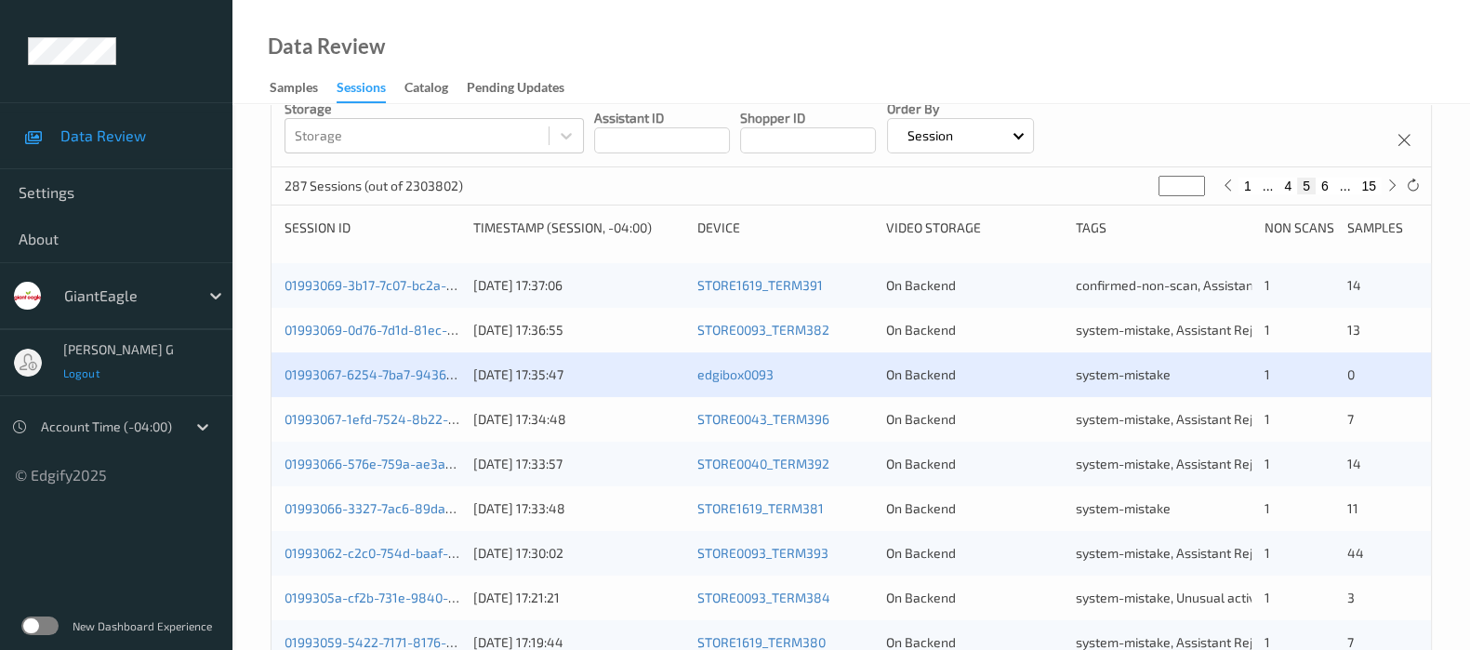
click at [79, 371] on span "Logout" at bounding box center [81, 372] width 37 height 13
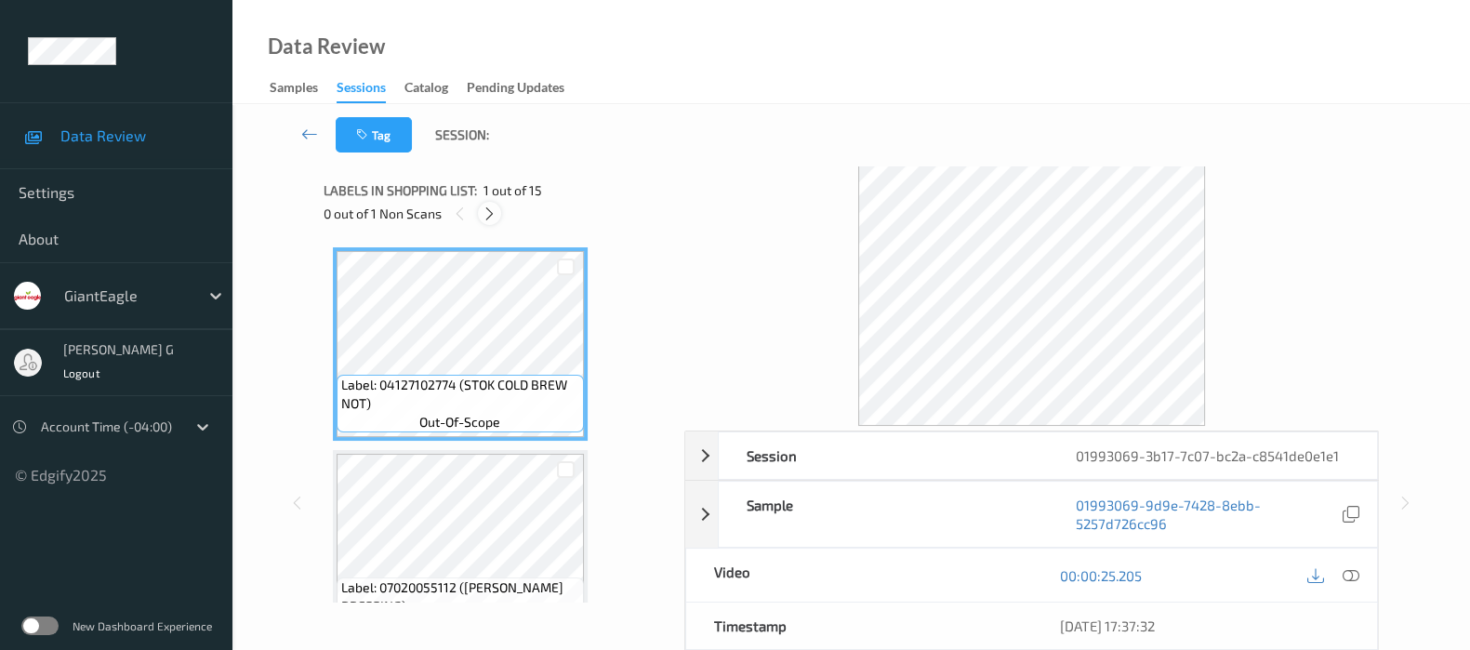
click at [484, 218] on icon at bounding box center [490, 213] width 16 height 17
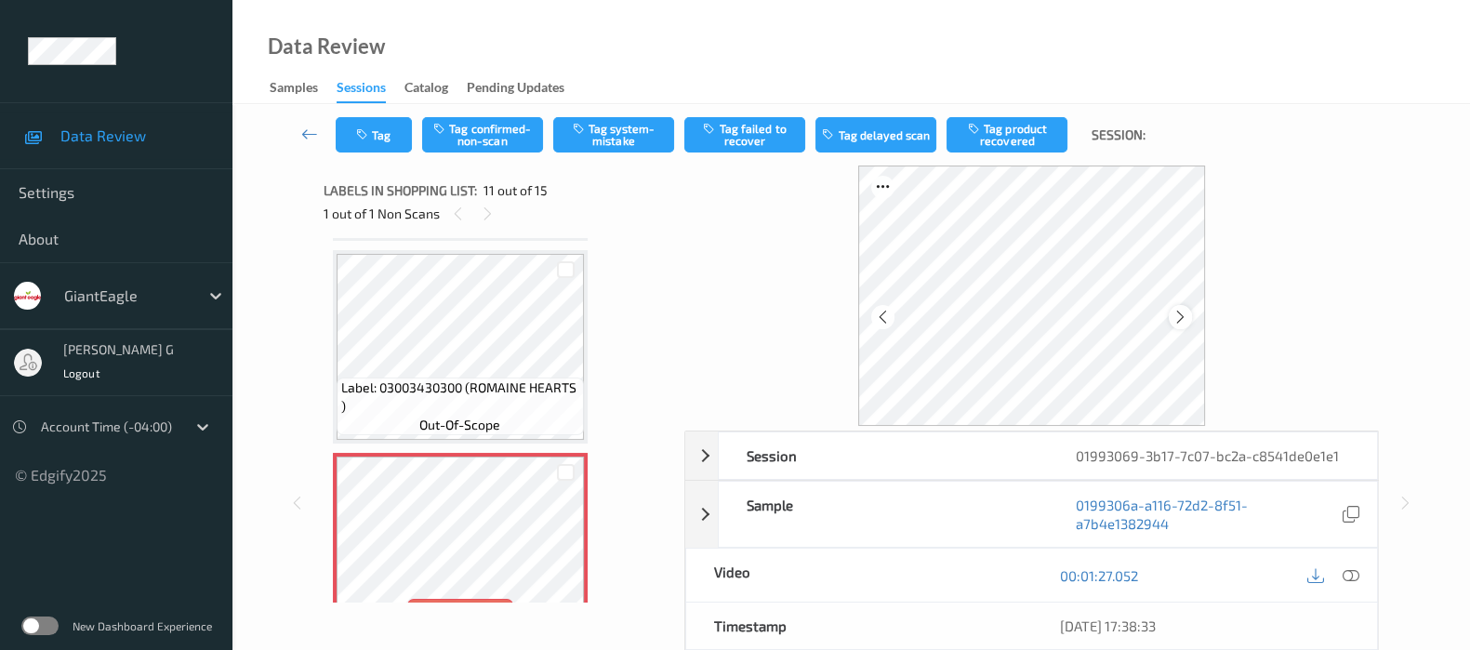
click at [1182, 315] on icon at bounding box center [1180, 317] width 16 height 17
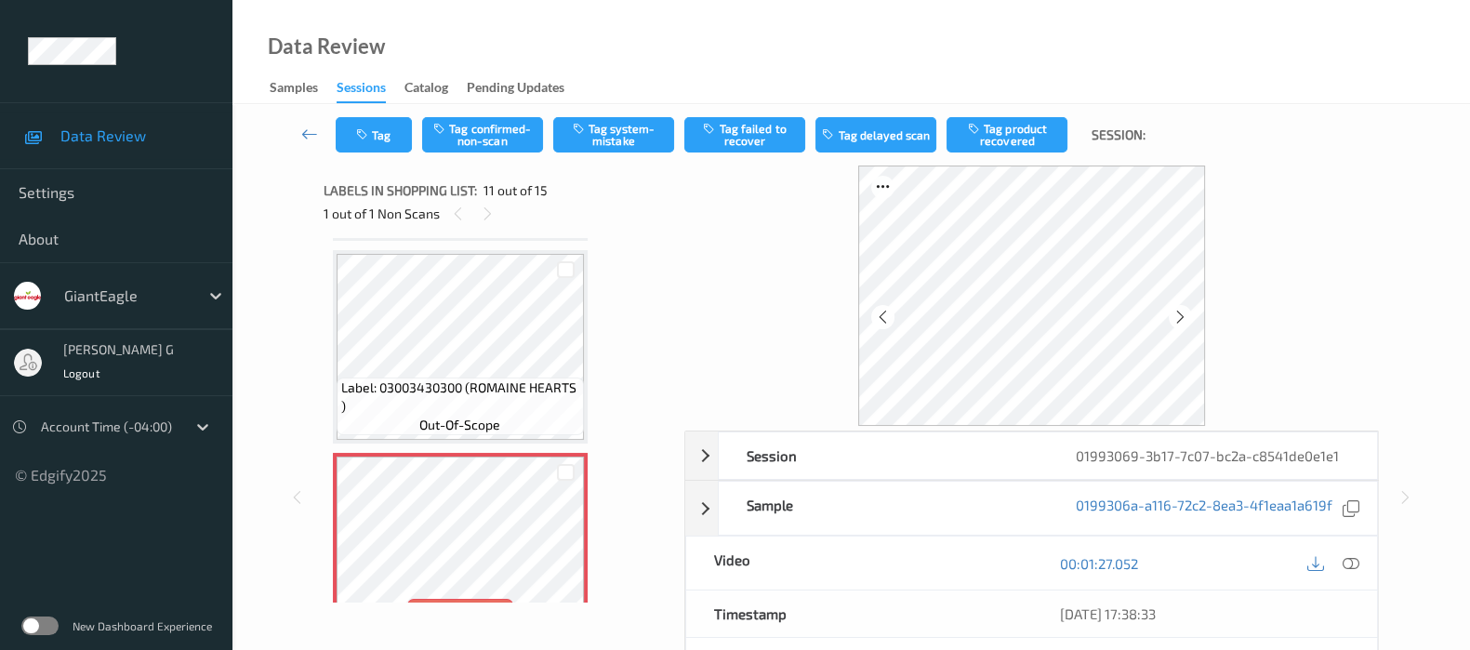
click at [1182, 315] on icon at bounding box center [1180, 317] width 16 height 17
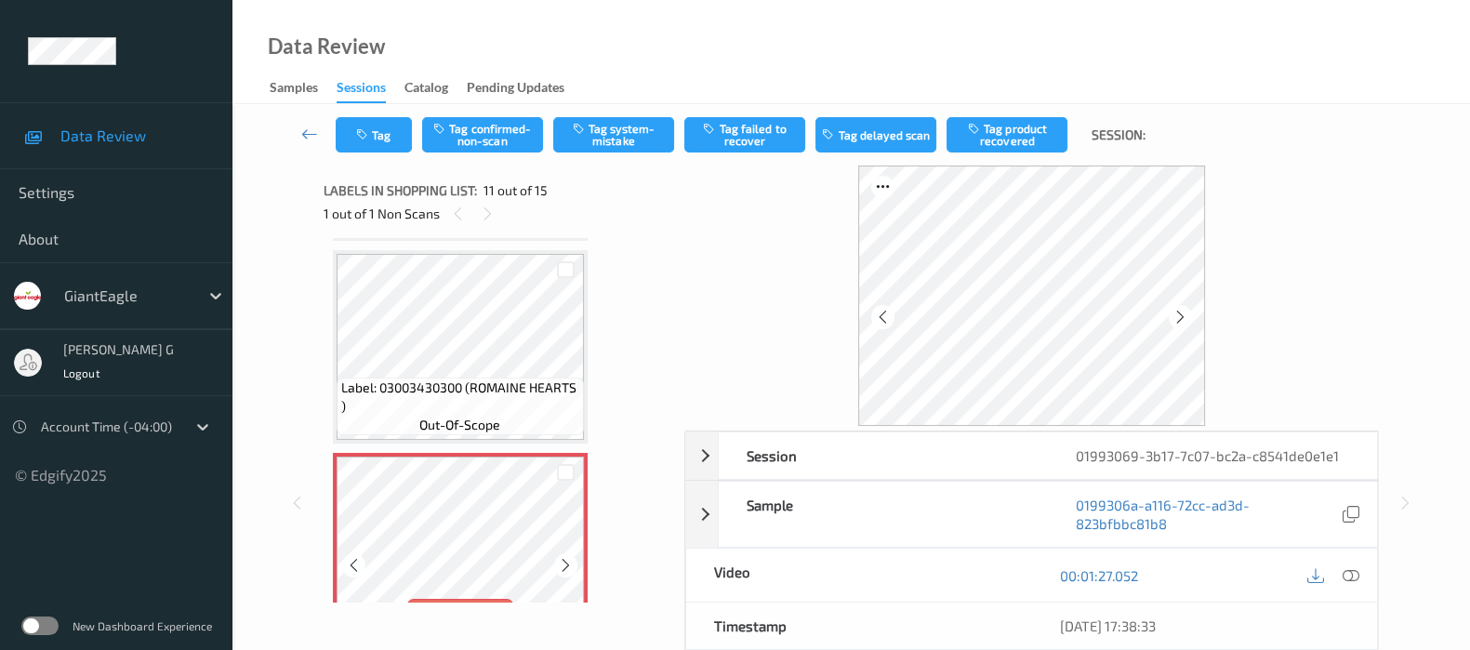
scroll to position [1938, 0]
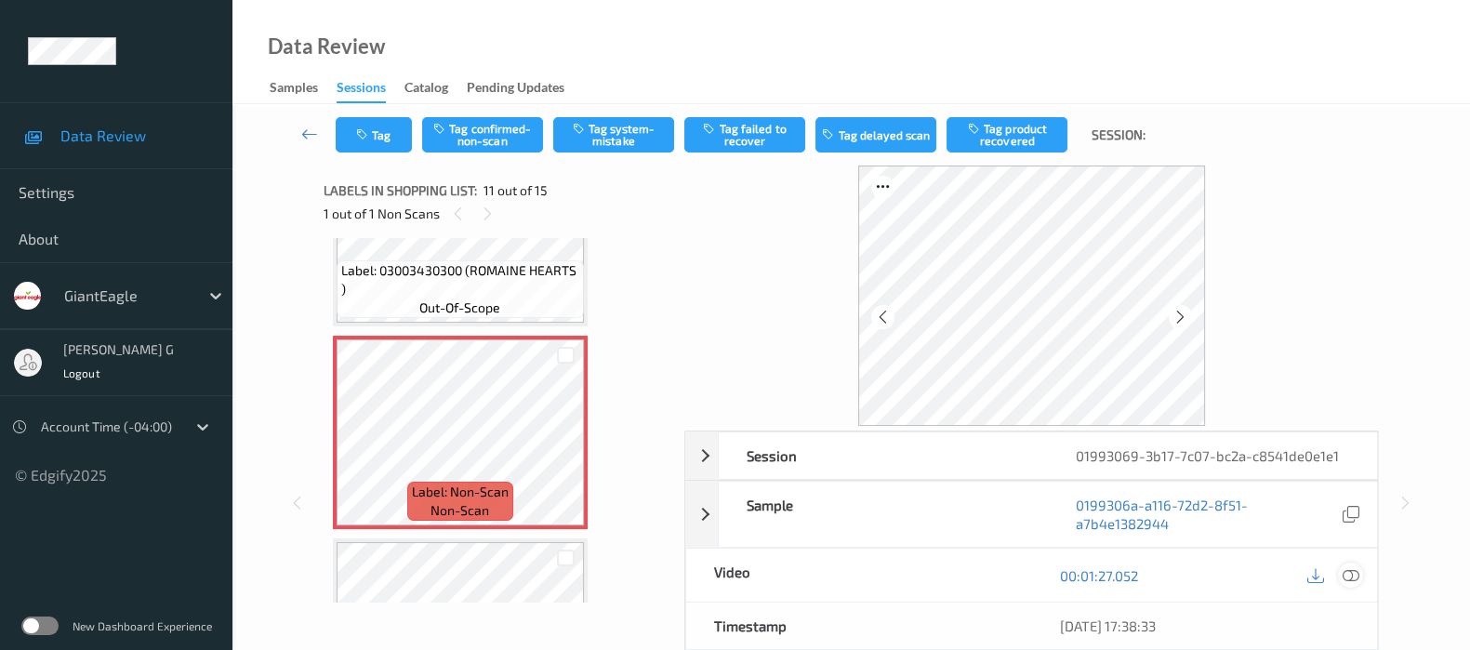
click at [1353, 576] on icon at bounding box center [1350, 575] width 17 height 17
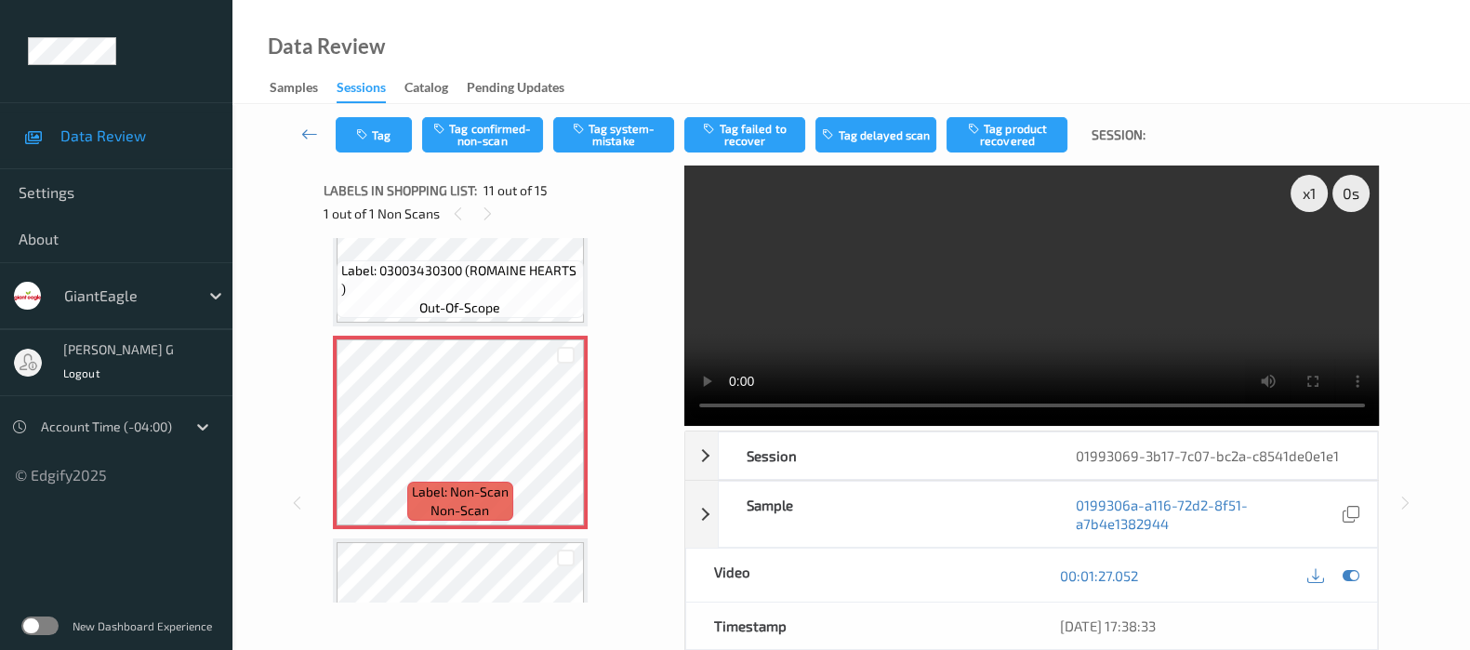
click at [477, 167] on div "Labels in shopping list: 11 out of 15 1 out of 1 Non Scans" at bounding box center [498, 201] width 348 height 73
click at [1352, 574] on icon at bounding box center [1350, 575] width 17 height 17
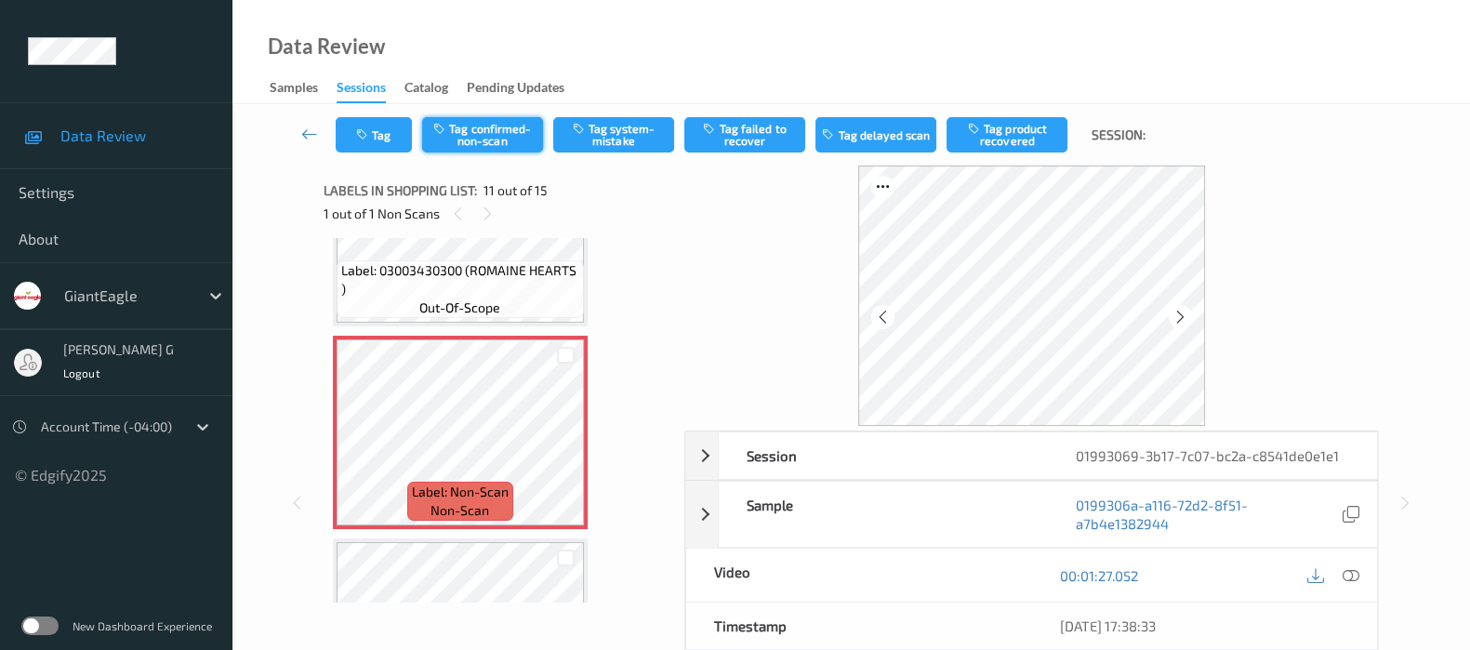
click at [504, 131] on button "Tag confirmed-non-scan" at bounding box center [482, 134] width 121 height 35
click at [742, 132] on button "Tag failed to recover" at bounding box center [744, 134] width 121 height 35
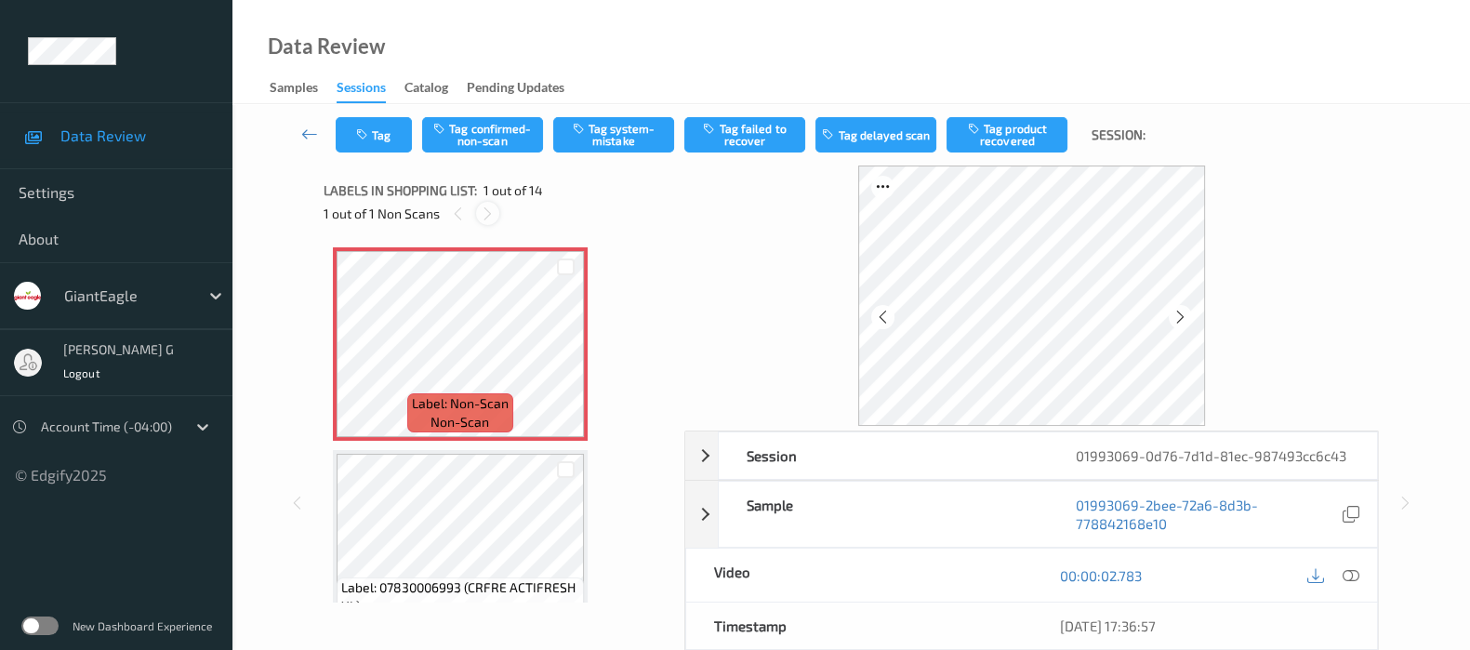
click at [483, 211] on icon at bounding box center [488, 213] width 16 height 17
click at [1346, 567] on icon at bounding box center [1350, 575] width 17 height 17
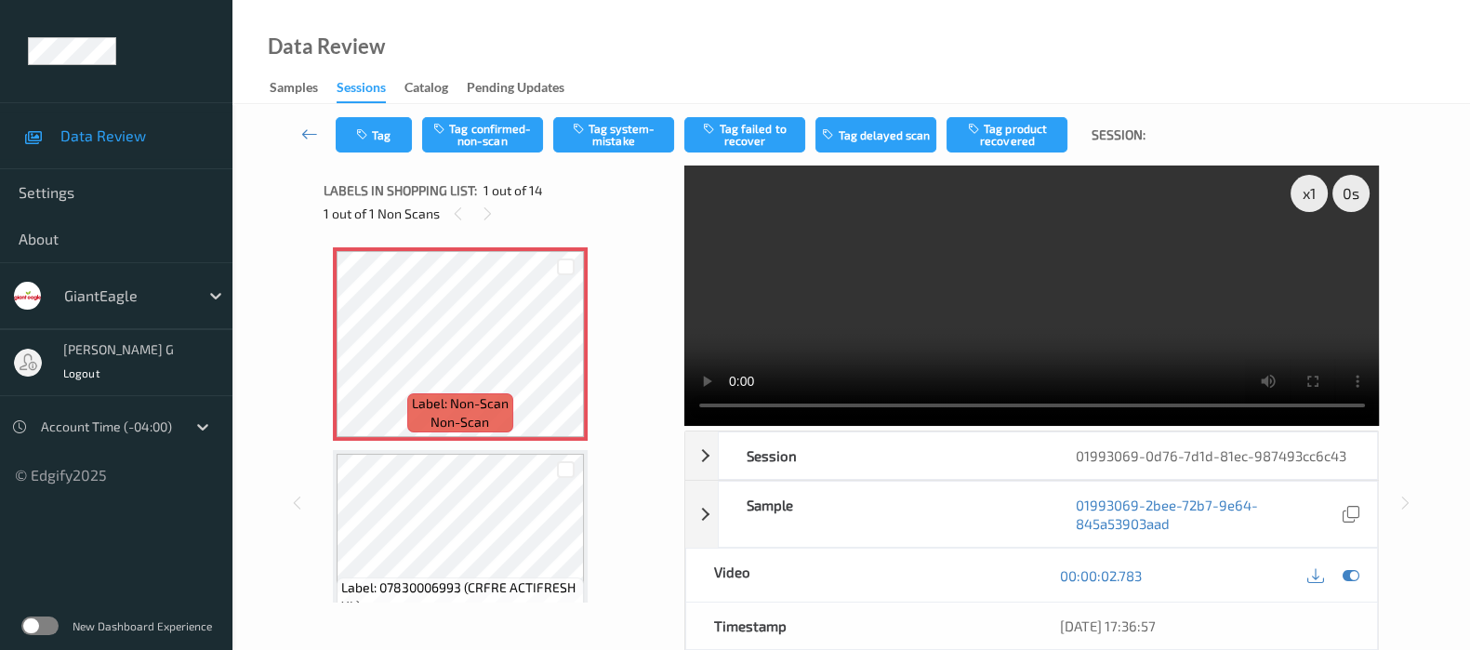
click at [995, 300] on video at bounding box center [1031, 295] width 695 height 260
click at [1359, 562] on div at bounding box center [1332, 574] width 60 height 25
click at [1350, 571] on icon at bounding box center [1350, 575] width 17 height 17
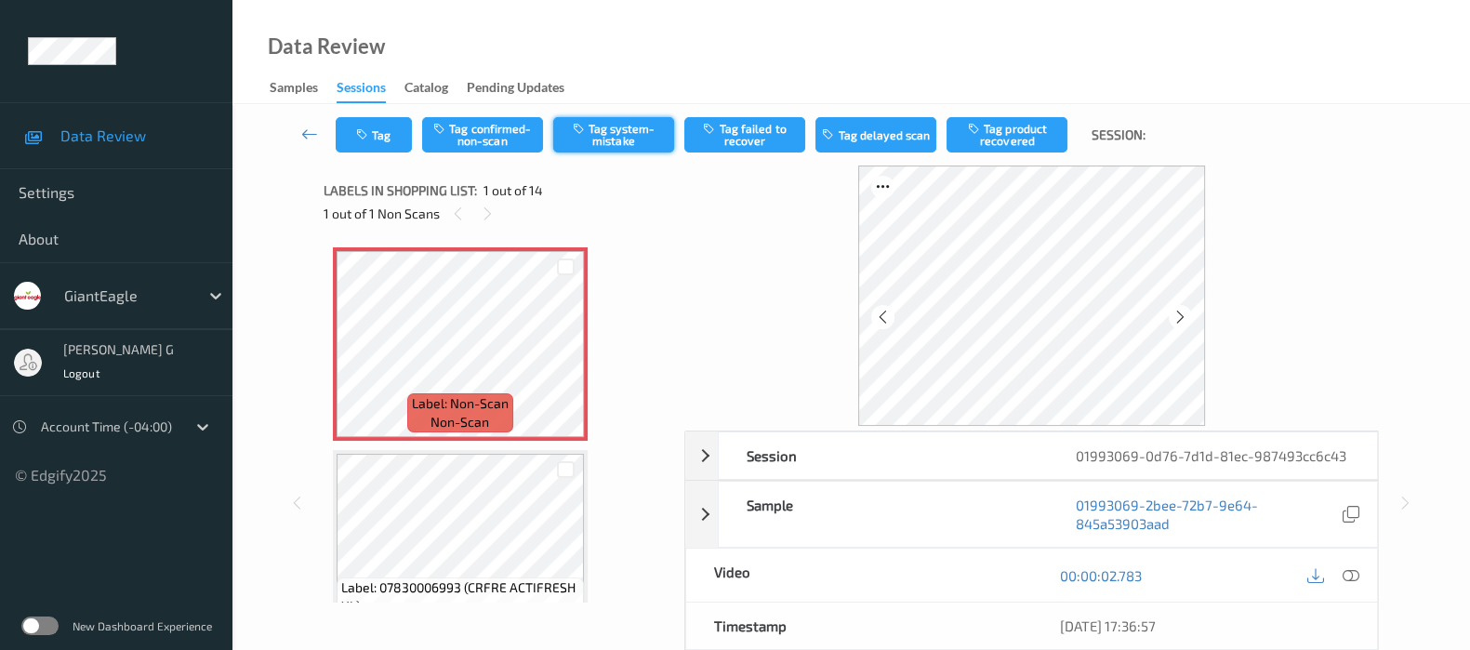
click at [612, 131] on button "Tag system-mistake" at bounding box center [613, 134] width 121 height 35
click at [354, 127] on button "Tag" at bounding box center [374, 134] width 76 height 35
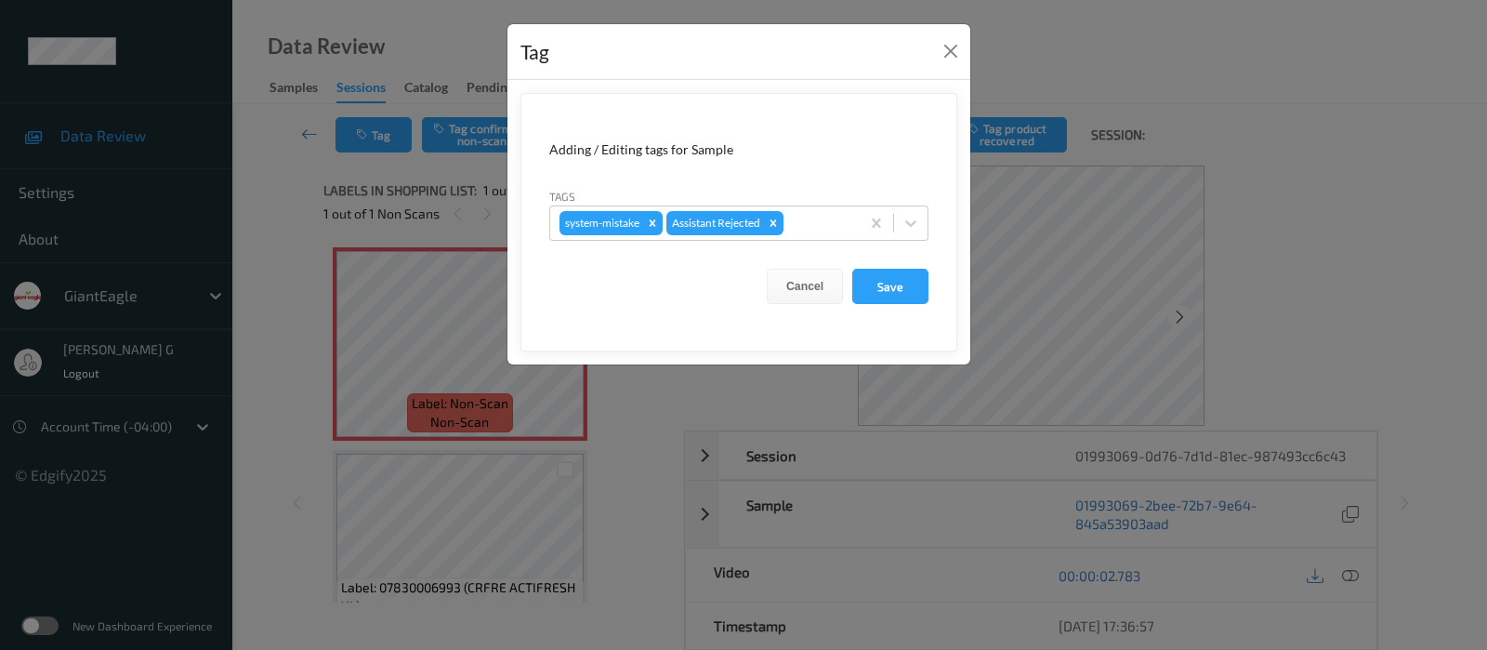
click at [296, 206] on div "Tag Adding / Editing tags for Sample Tags system-mistake Assistant Rejected Can…" at bounding box center [743, 325] width 1487 height 650
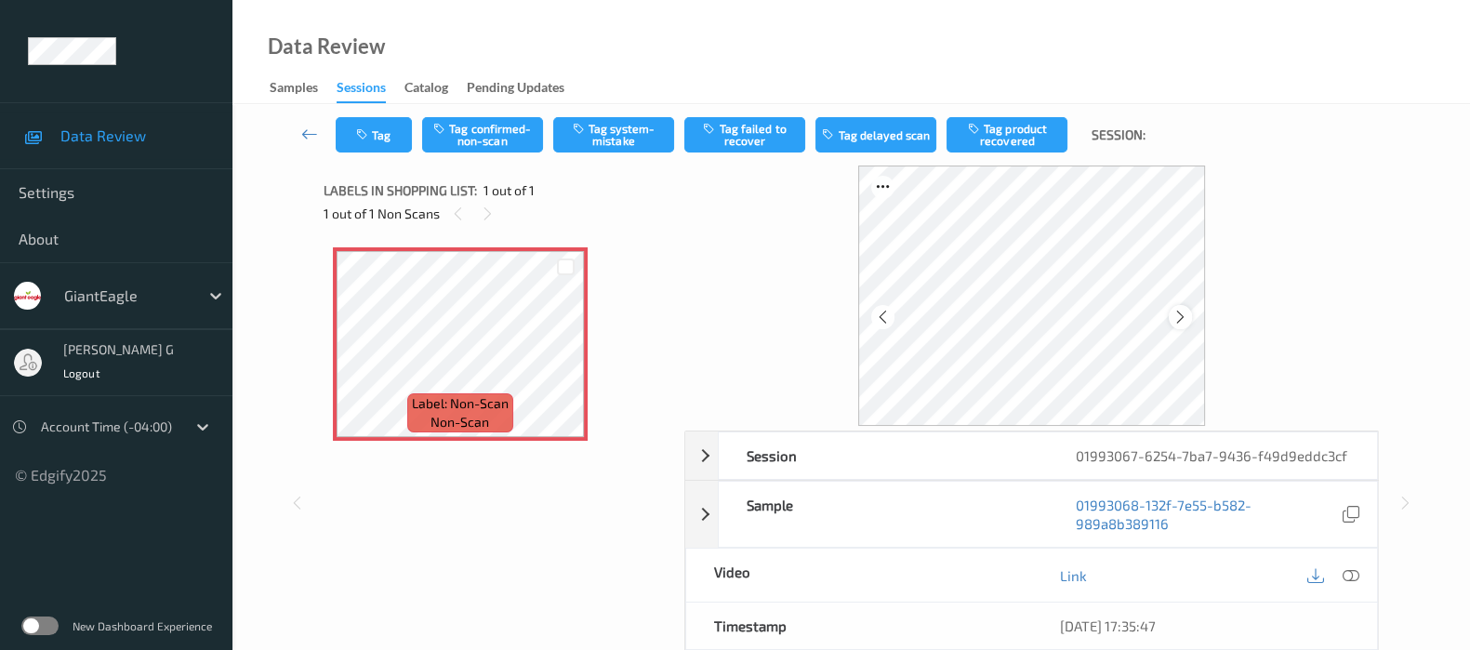
click at [1179, 313] on icon at bounding box center [1180, 317] width 16 height 17
click at [1351, 567] on icon at bounding box center [1350, 575] width 17 height 17
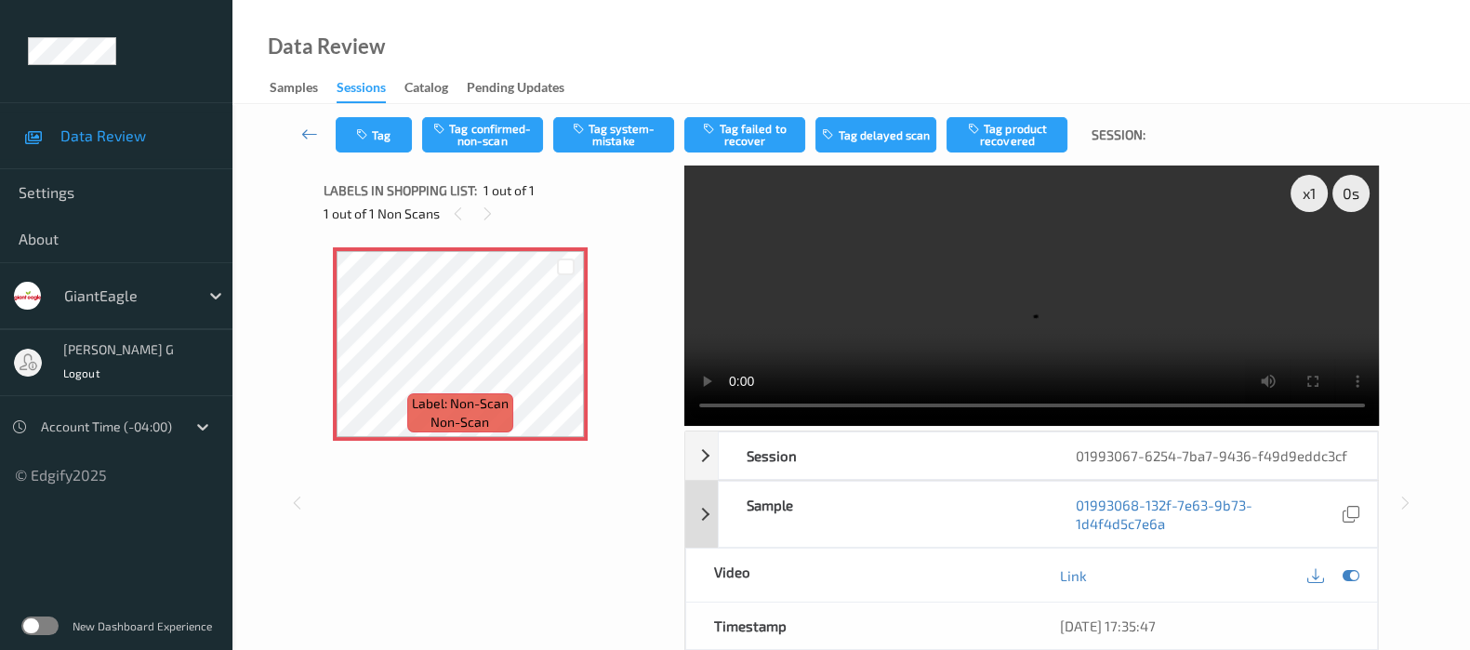
click at [699, 495] on div "Sample 01993068-132f-7e63-9b73-1d4f4d5c7e6a" at bounding box center [1031, 514] width 693 height 67
click at [721, 511] on div "Sample" at bounding box center [883, 514] width 329 height 65
click at [1344, 567] on icon at bounding box center [1350, 575] width 17 height 17
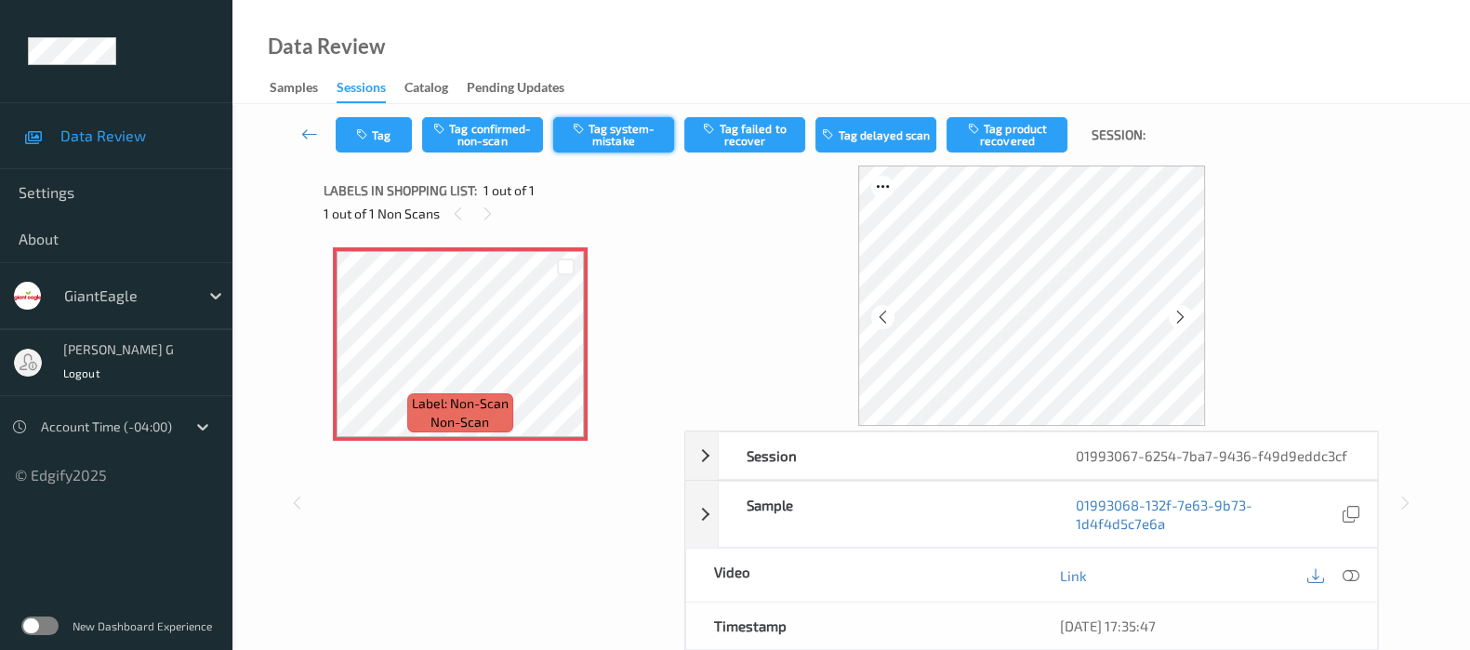
click at [590, 133] on button "Tag system-mistake" at bounding box center [613, 134] width 121 height 35
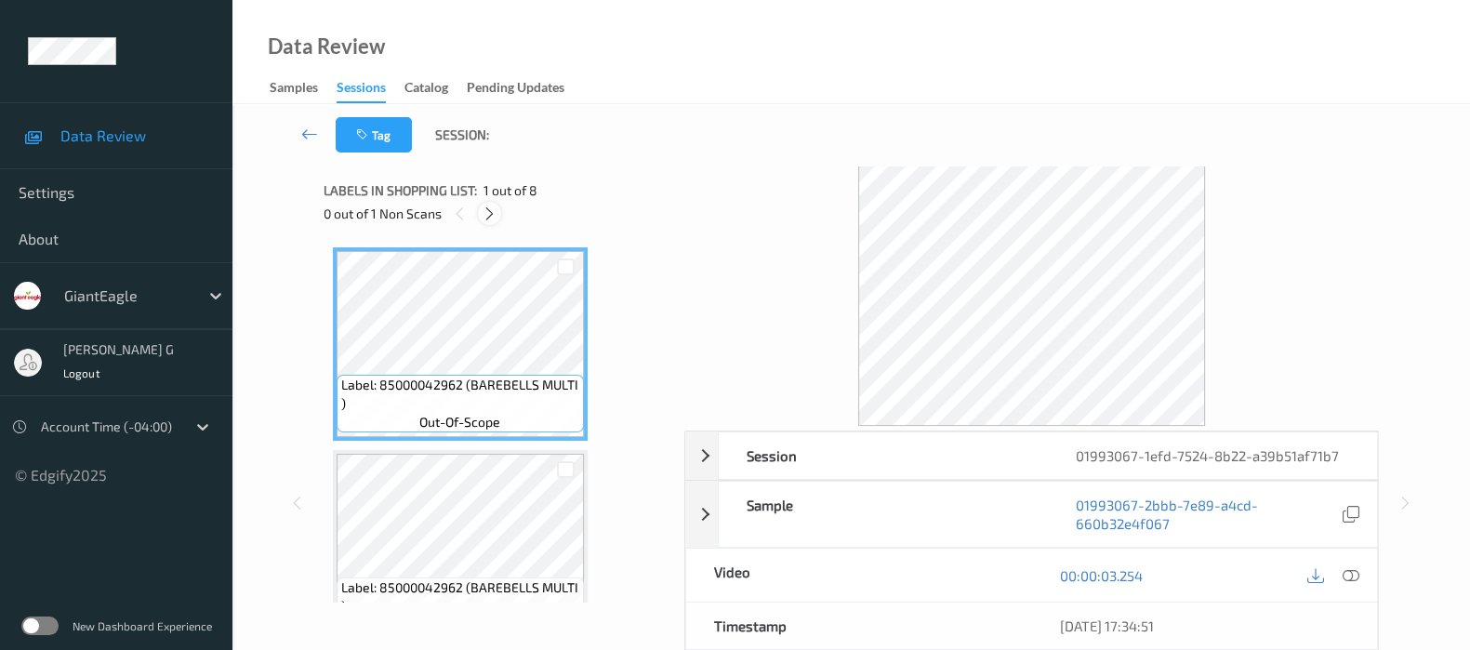
click at [486, 220] on icon at bounding box center [490, 213] width 16 height 17
